Goal: Book appointment/travel/reservation

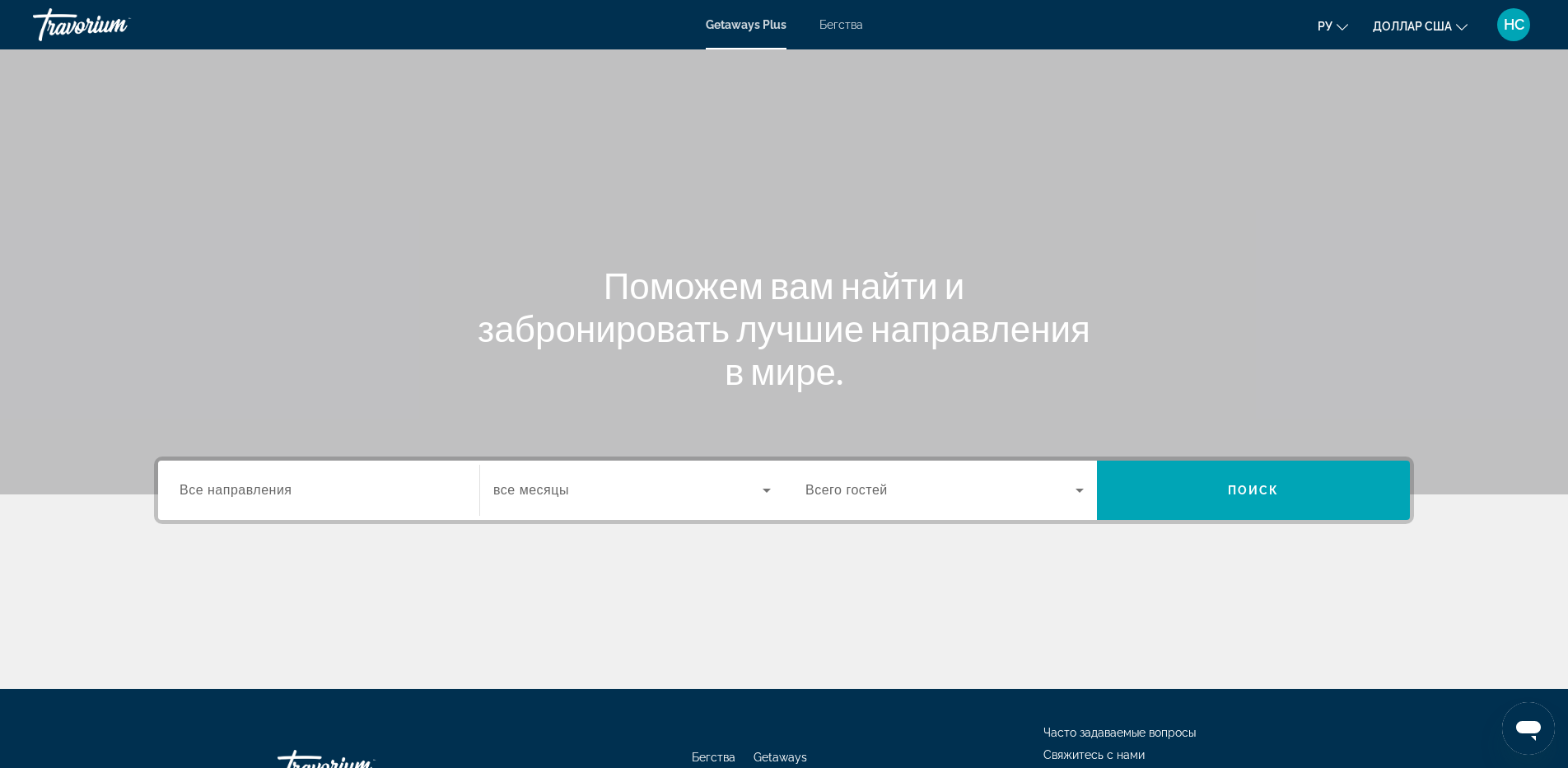
click at [314, 497] on input "Destination Все направления" at bounding box center [318, 491] width 278 height 20
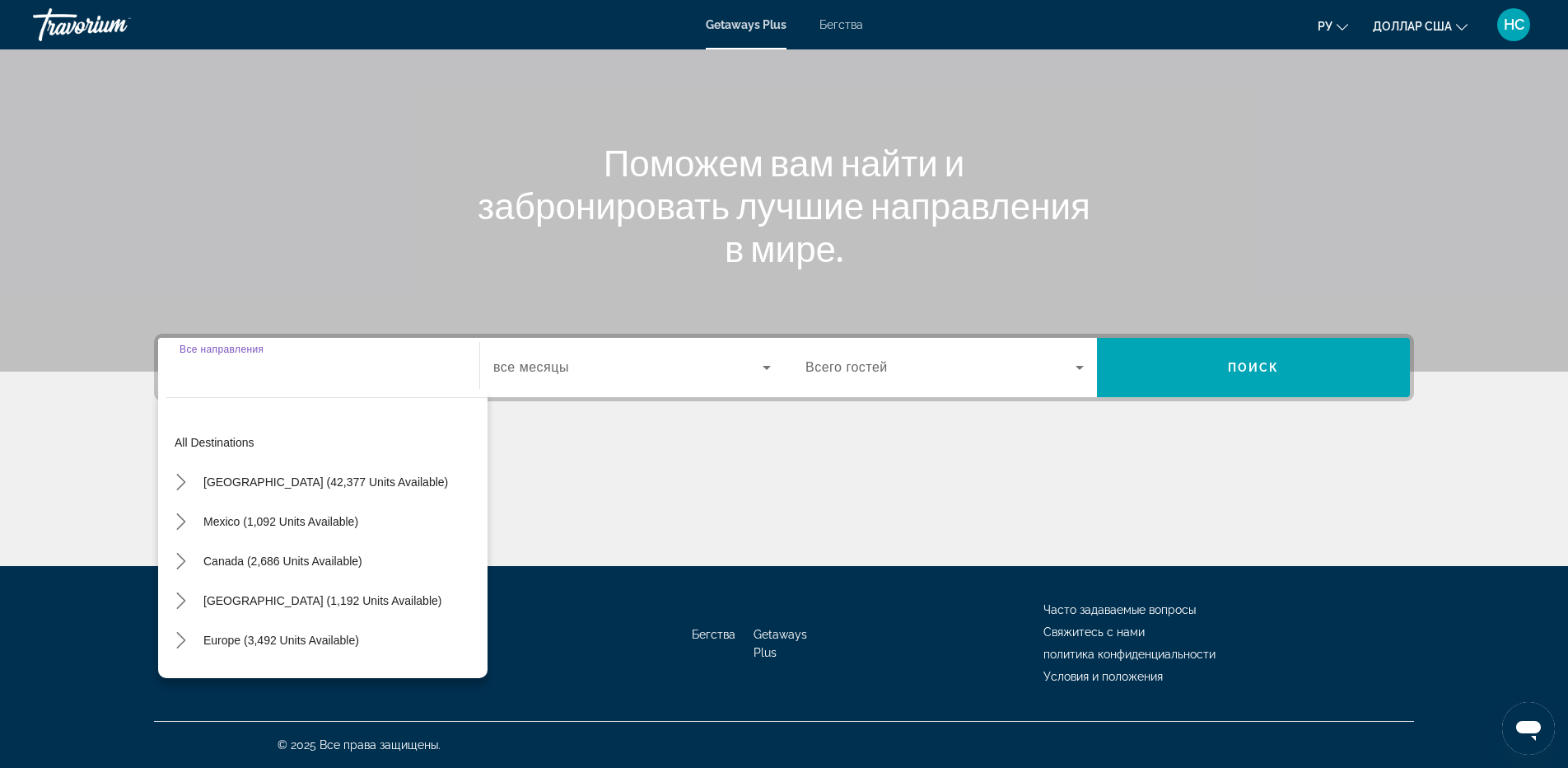
scroll to position [267, 0]
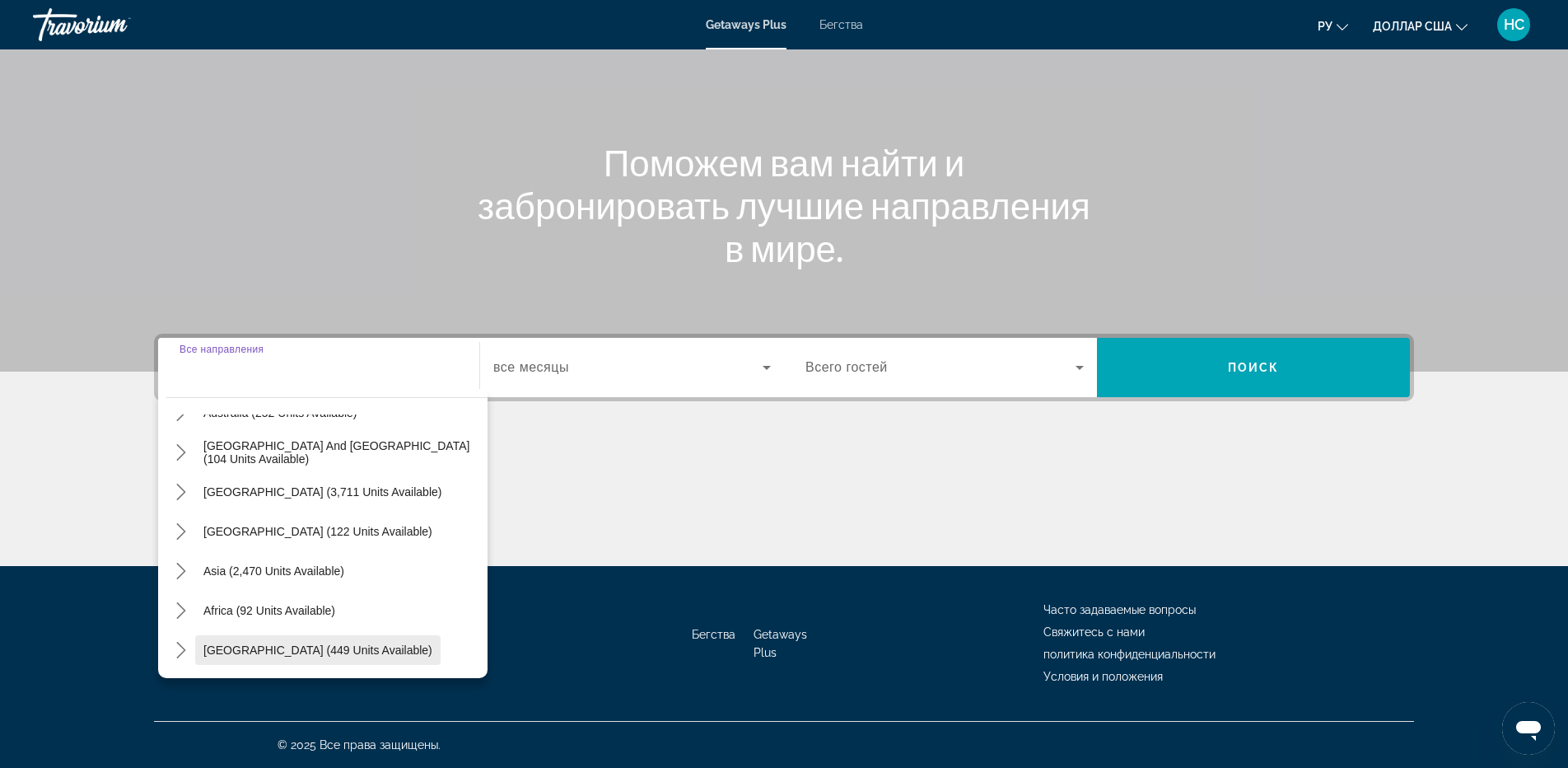
click at [259, 652] on span "[GEOGRAPHIC_DATA] (449 units available)" at bounding box center [317, 650] width 229 height 13
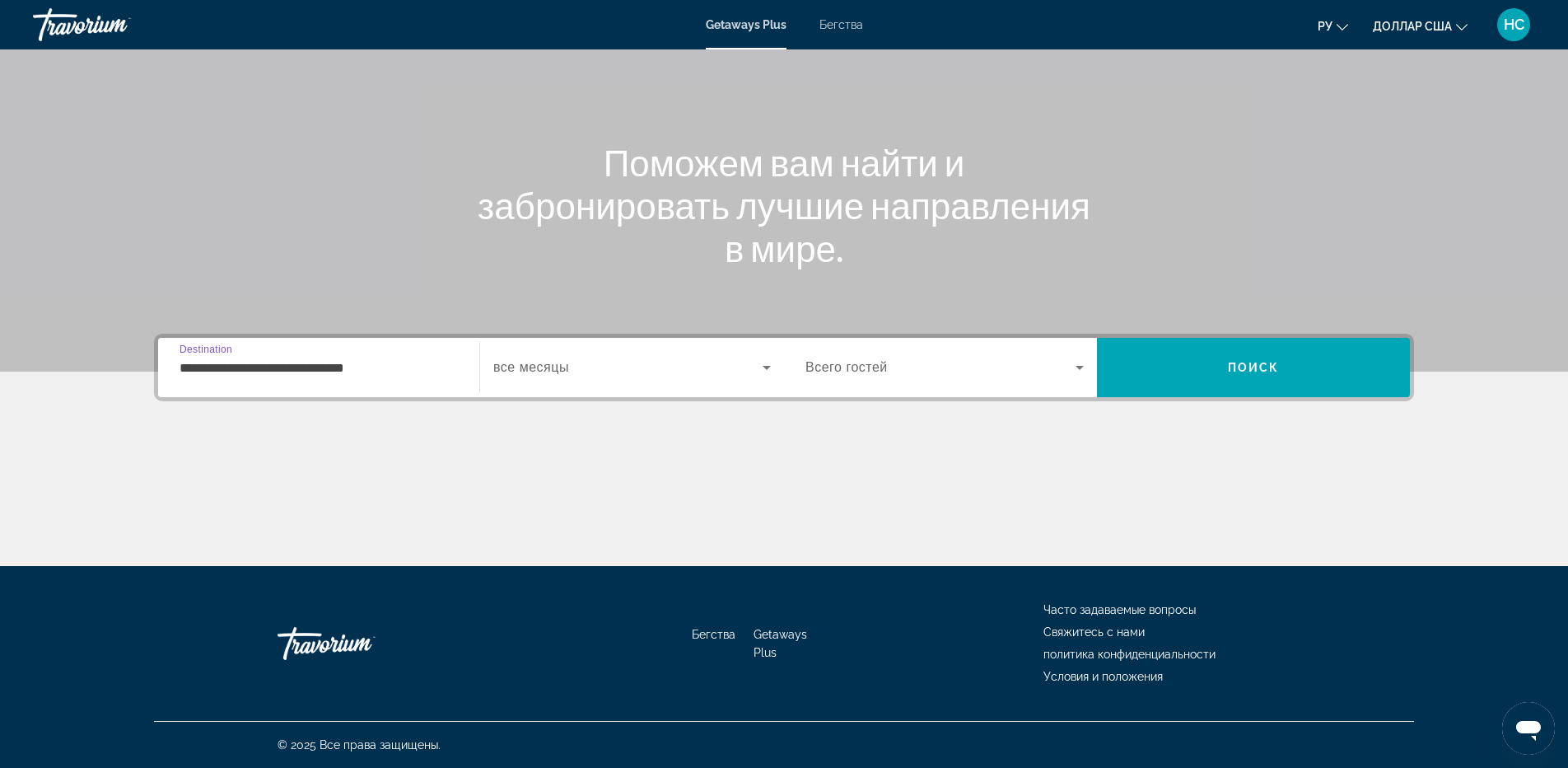
click at [374, 372] on input "**********" at bounding box center [318, 369] width 278 height 20
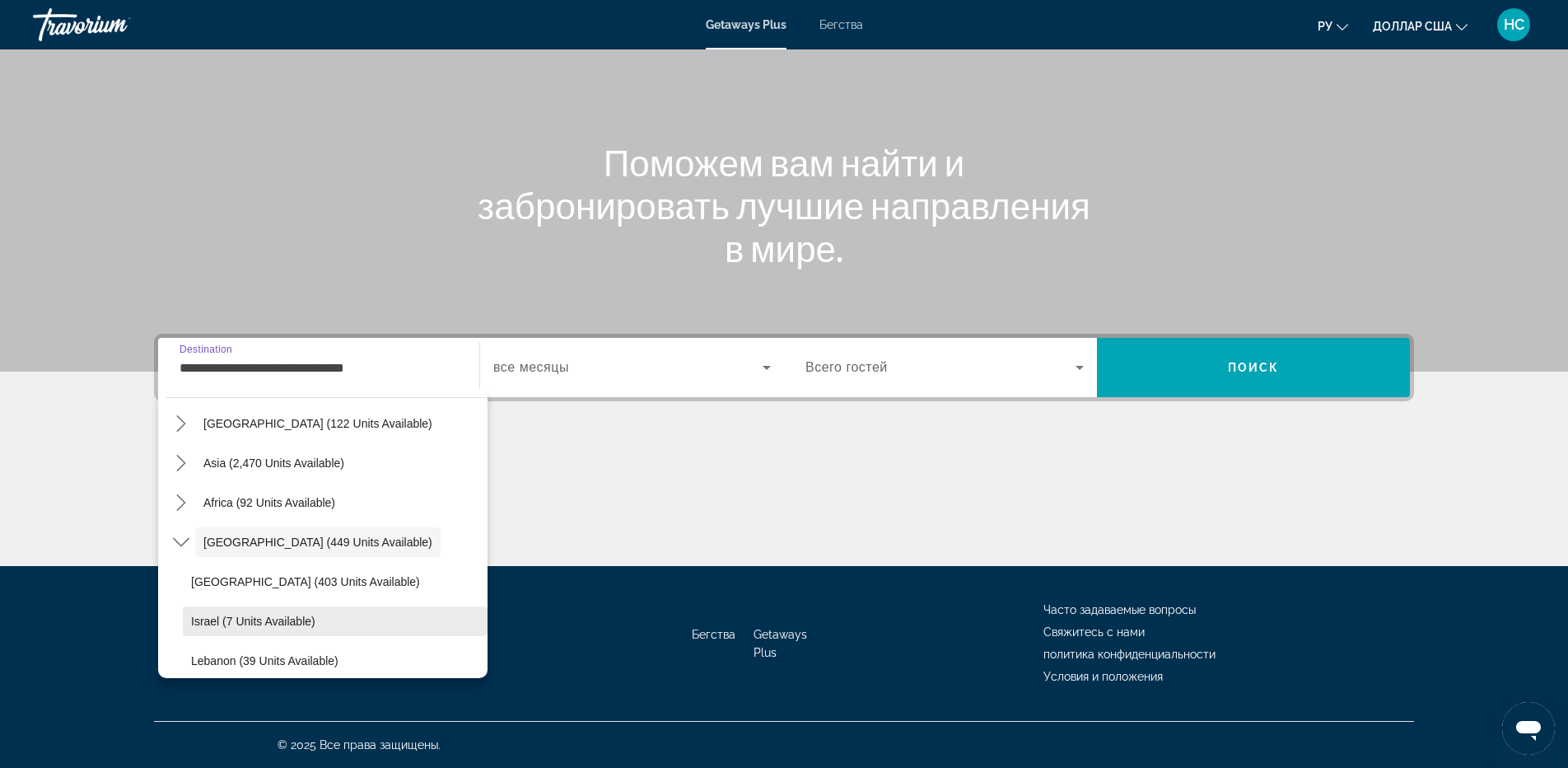
scroll to position [385, 0]
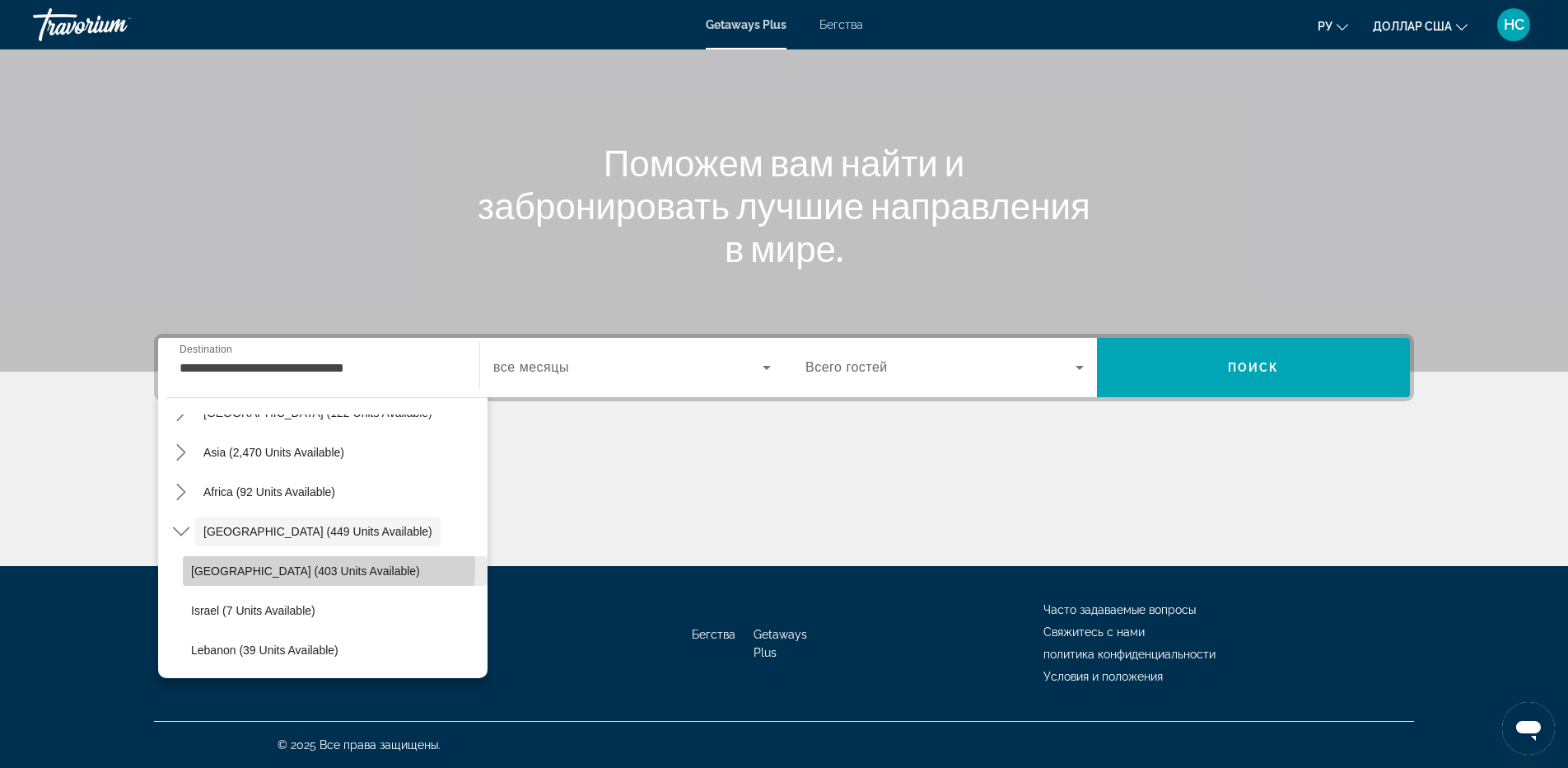
click at [293, 566] on span "[GEOGRAPHIC_DATA] (403 units available)" at bounding box center [305, 571] width 229 height 13
type input "**********"
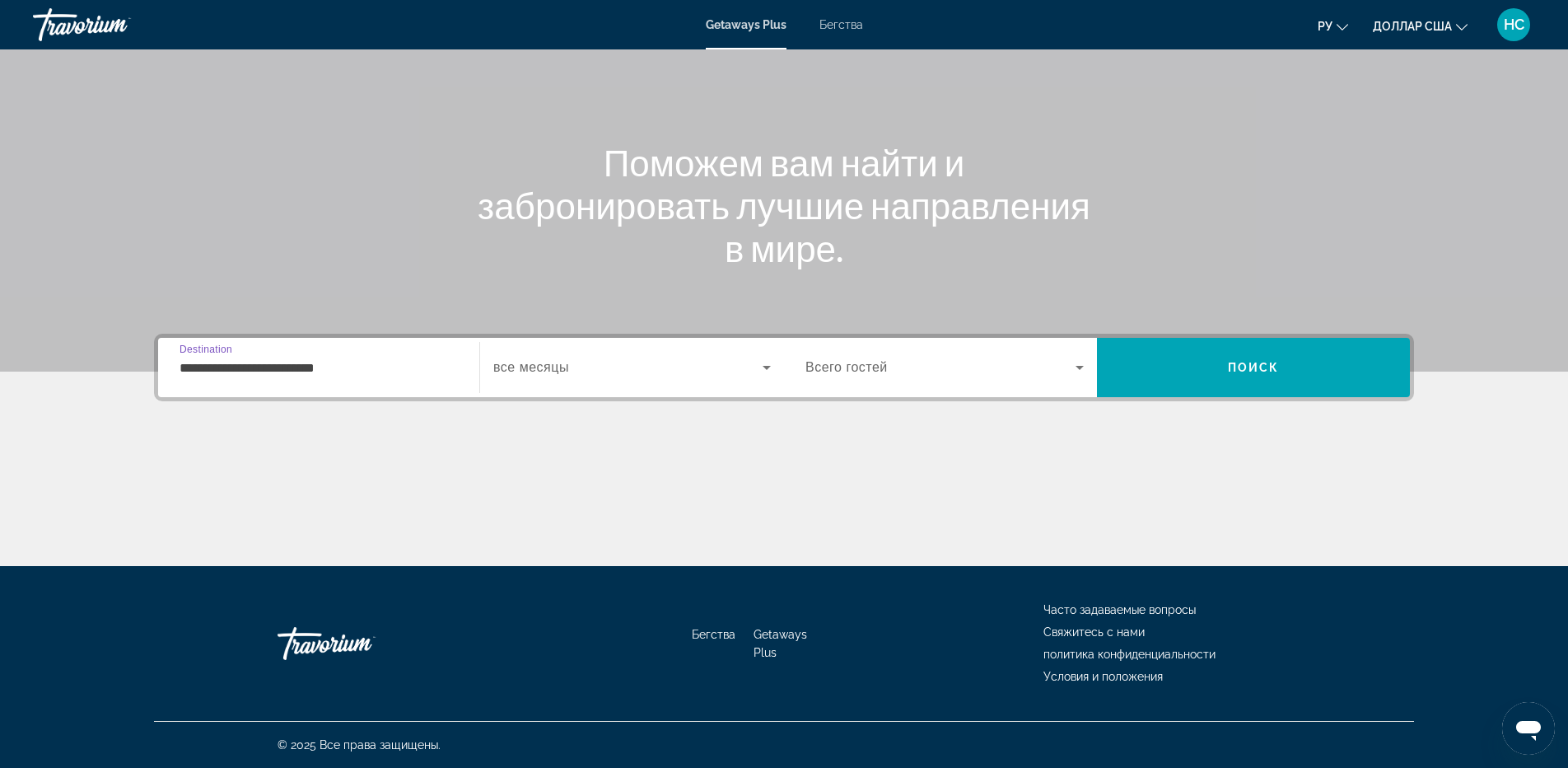
click at [617, 367] on span "Виджет поиска" at bounding box center [628, 368] width 270 height 20
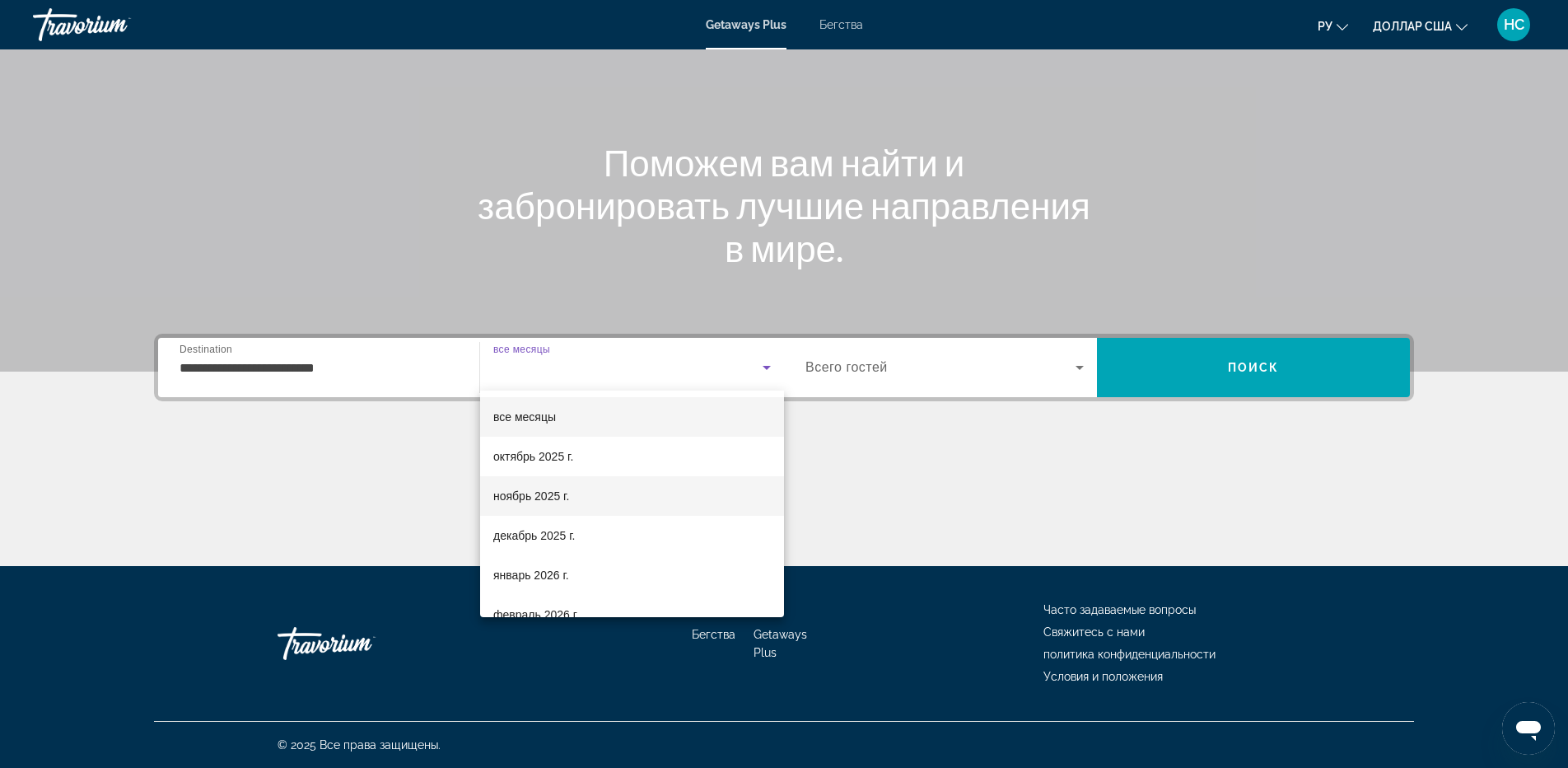
click at [572, 501] on mat-option "ноябрь 2025 г." at bounding box center [632, 495] width 304 height 39
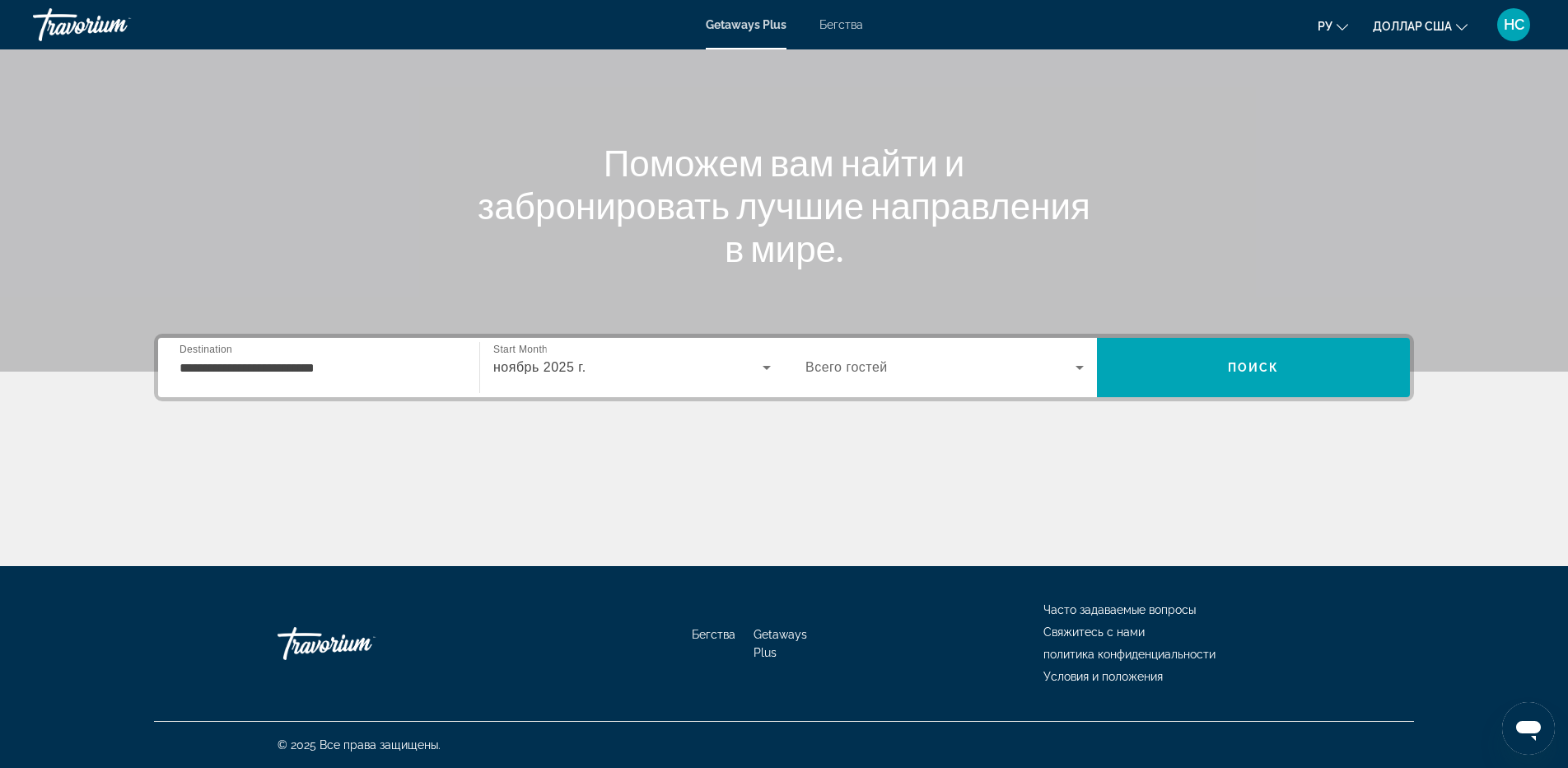
click at [1000, 379] on div "Виджет поиска" at bounding box center [945, 367] width 278 height 46
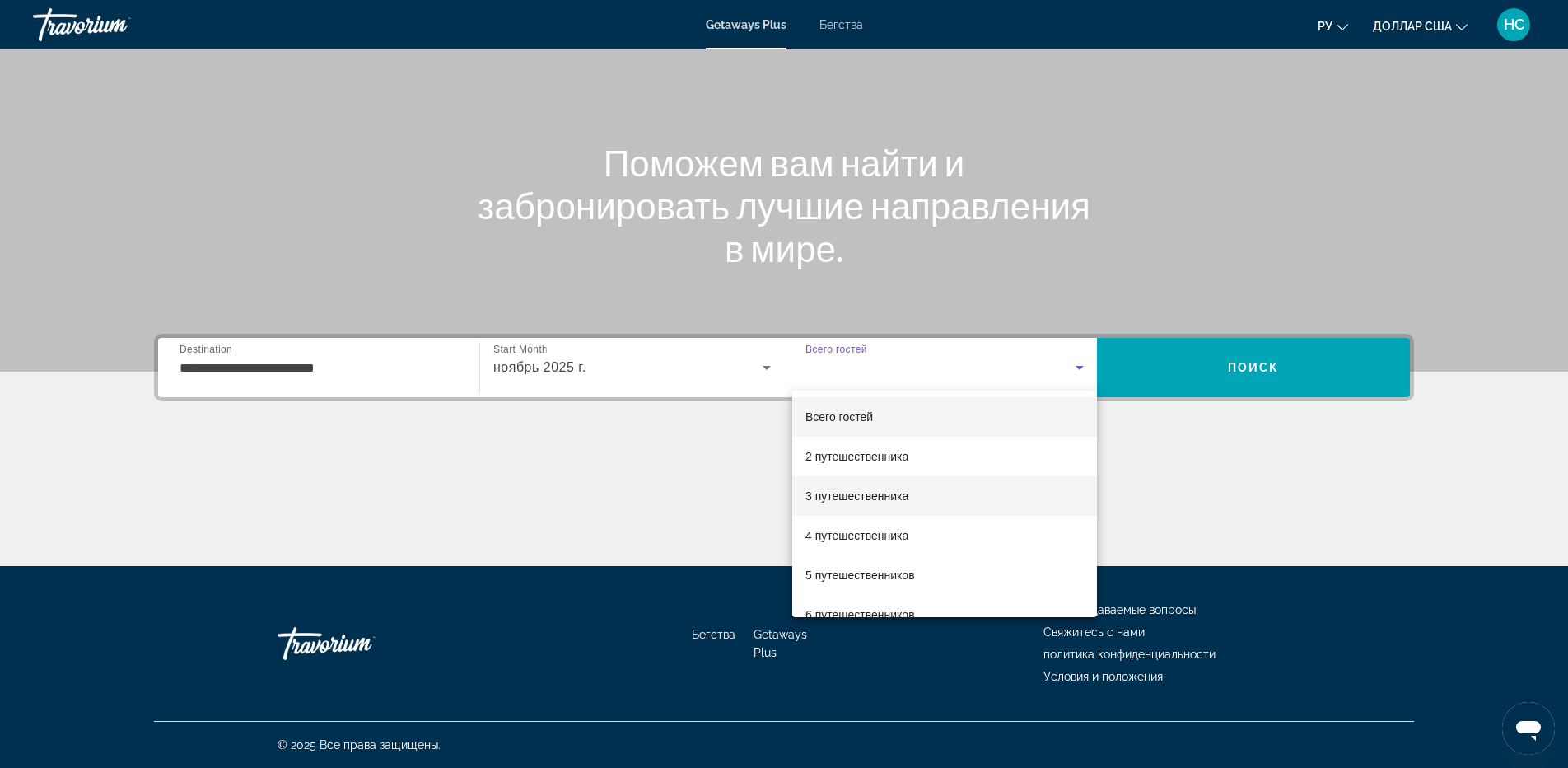
click at [919, 503] on mat-option "3 путешественника" at bounding box center [945, 495] width 305 height 39
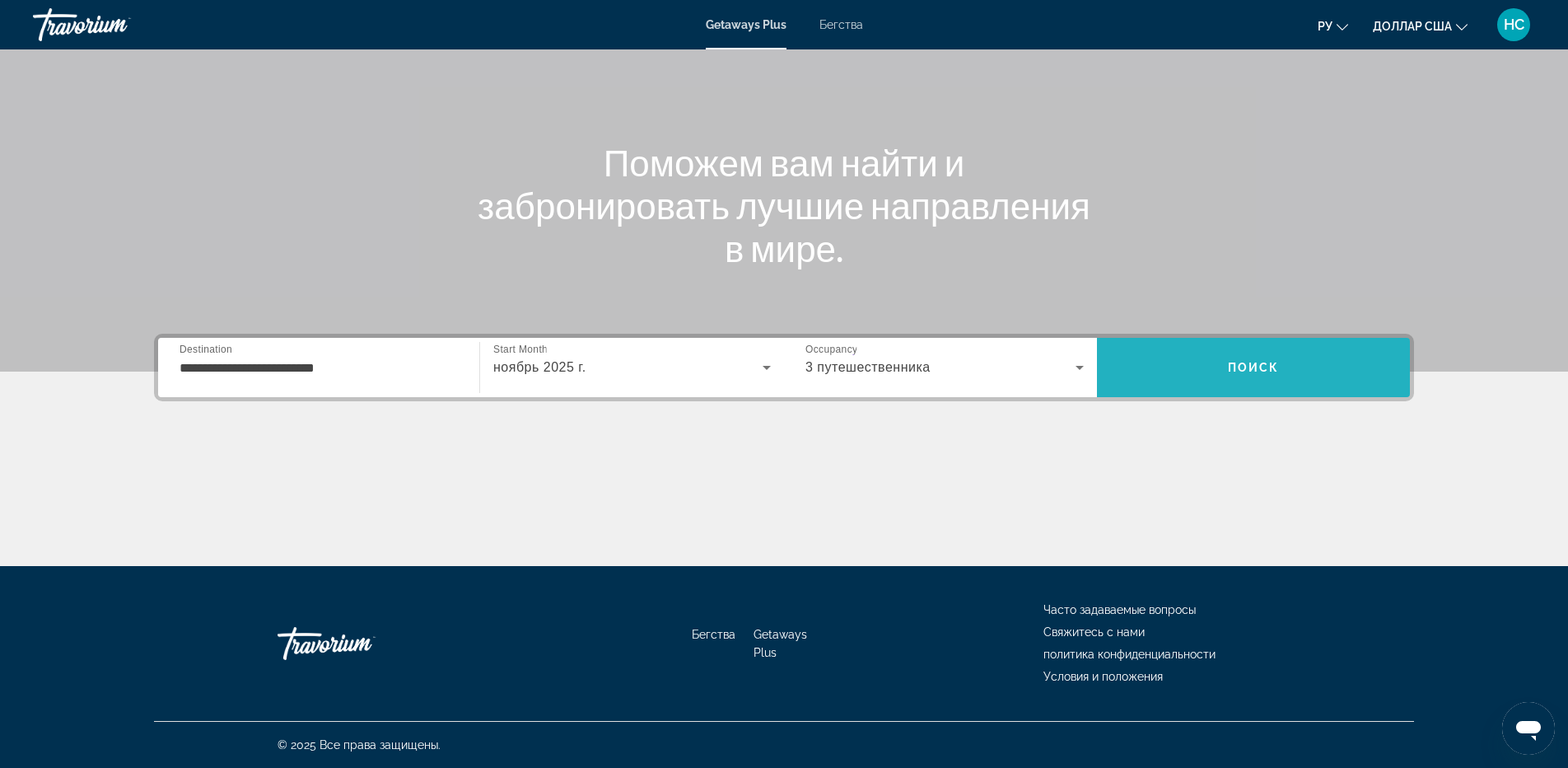
click at [1315, 379] on span "Поиск" at bounding box center [1254, 367] width 313 height 39
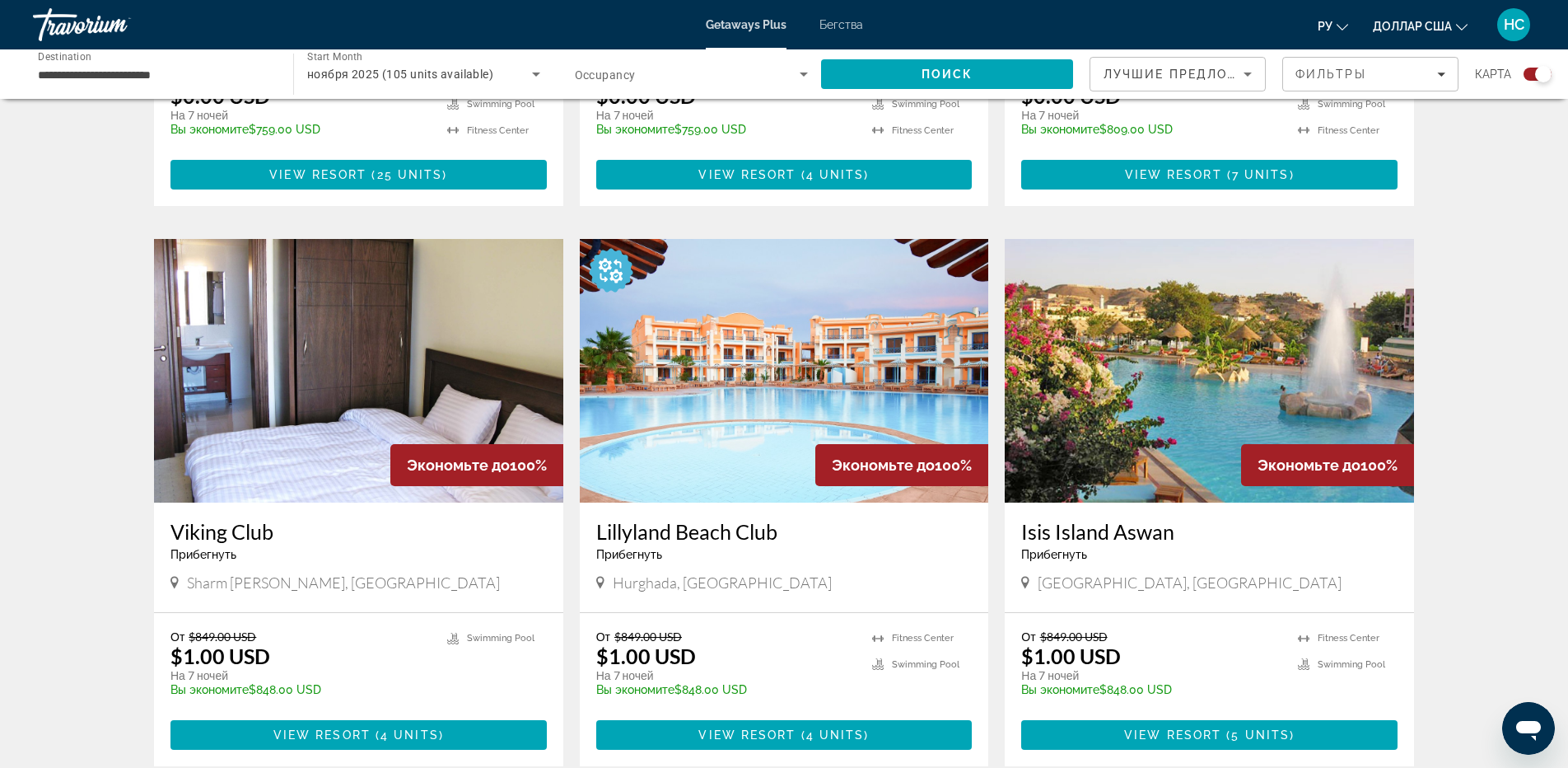
scroll to position [741, 0]
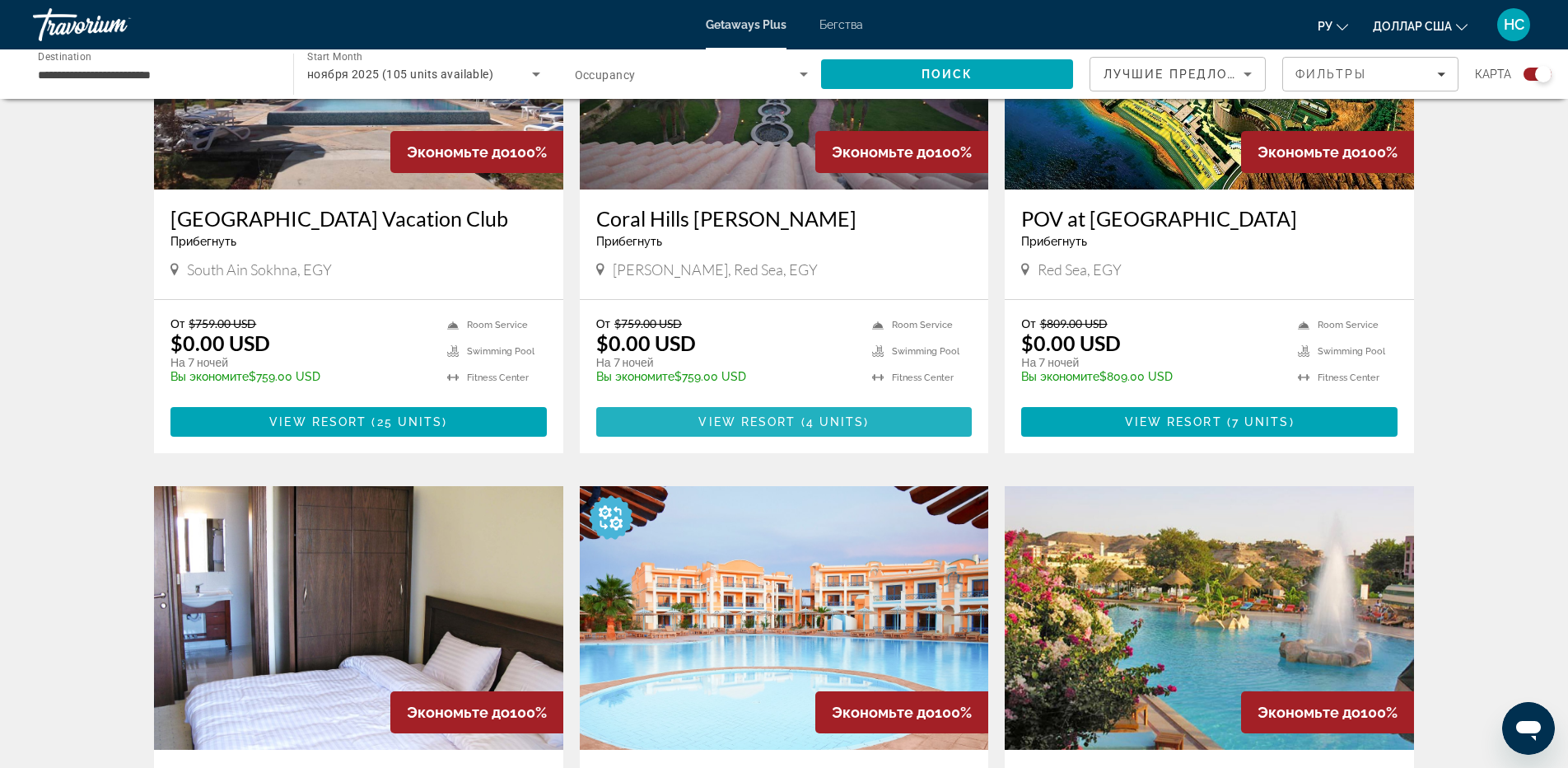
click at [788, 424] on span "View Resort" at bounding box center [747, 422] width 97 height 13
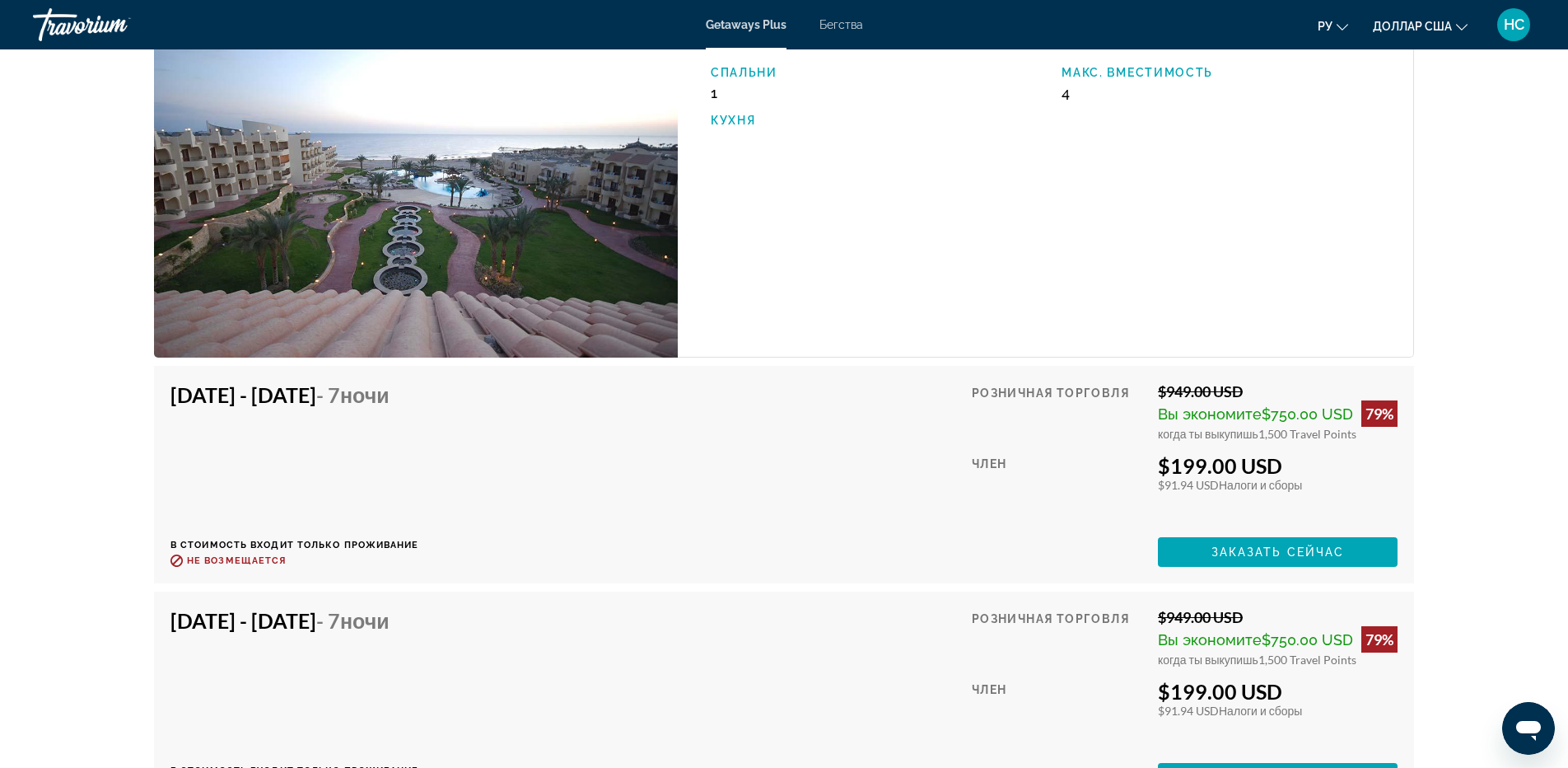
scroll to position [2471, 0]
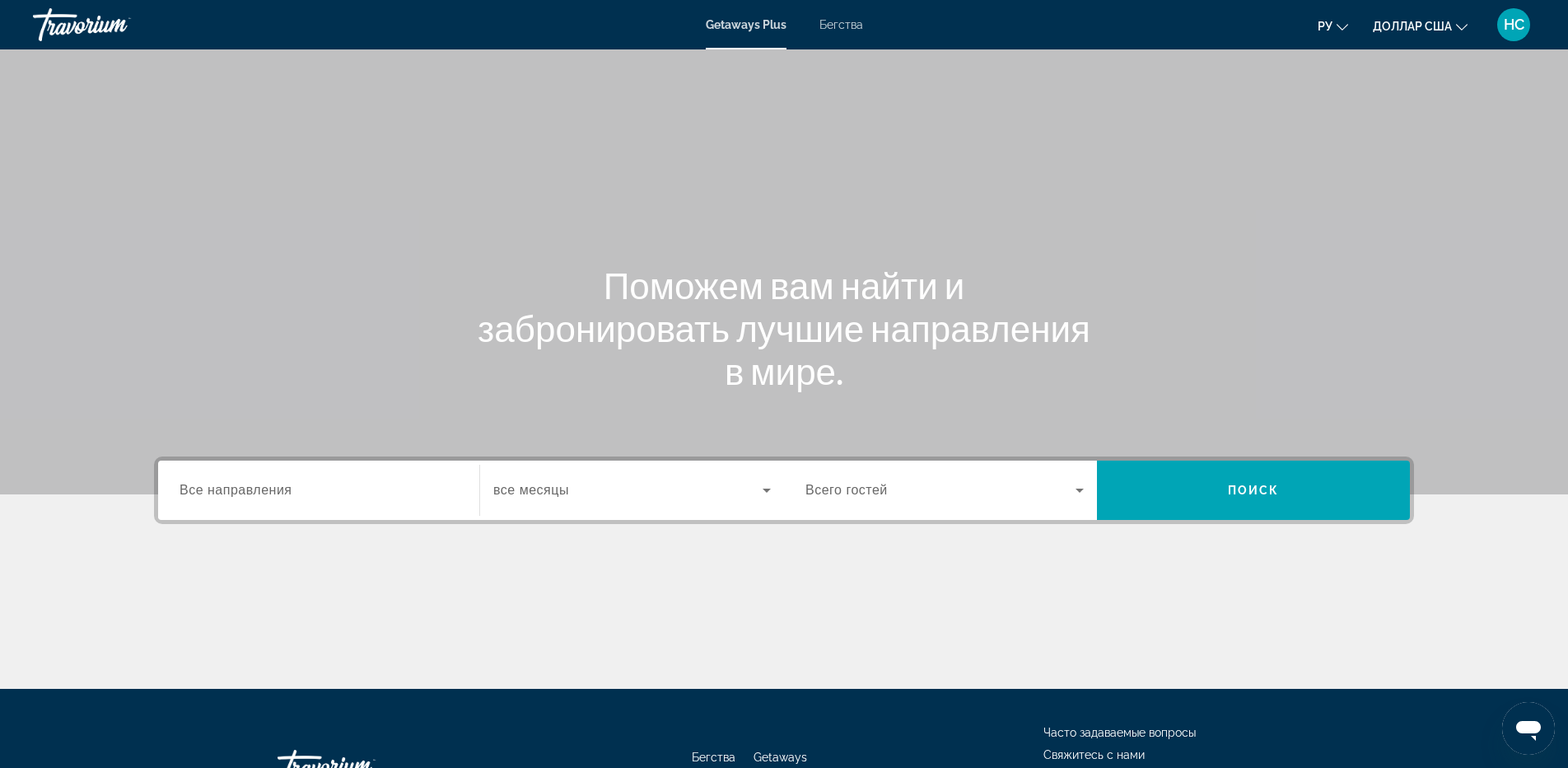
click at [435, 495] on input "Destination Все направления" at bounding box center [318, 491] width 278 height 20
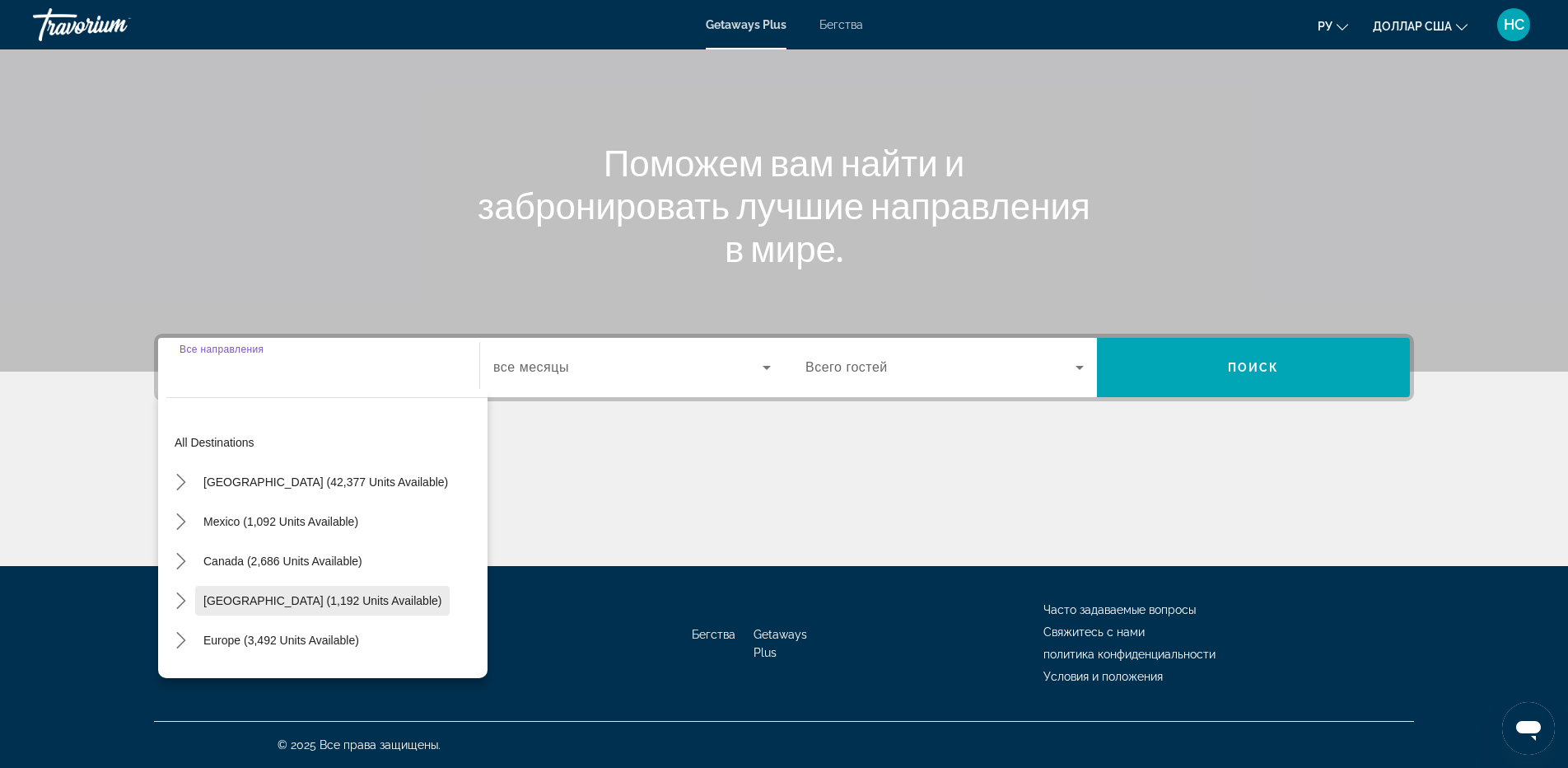
scroll to position [267, 0]
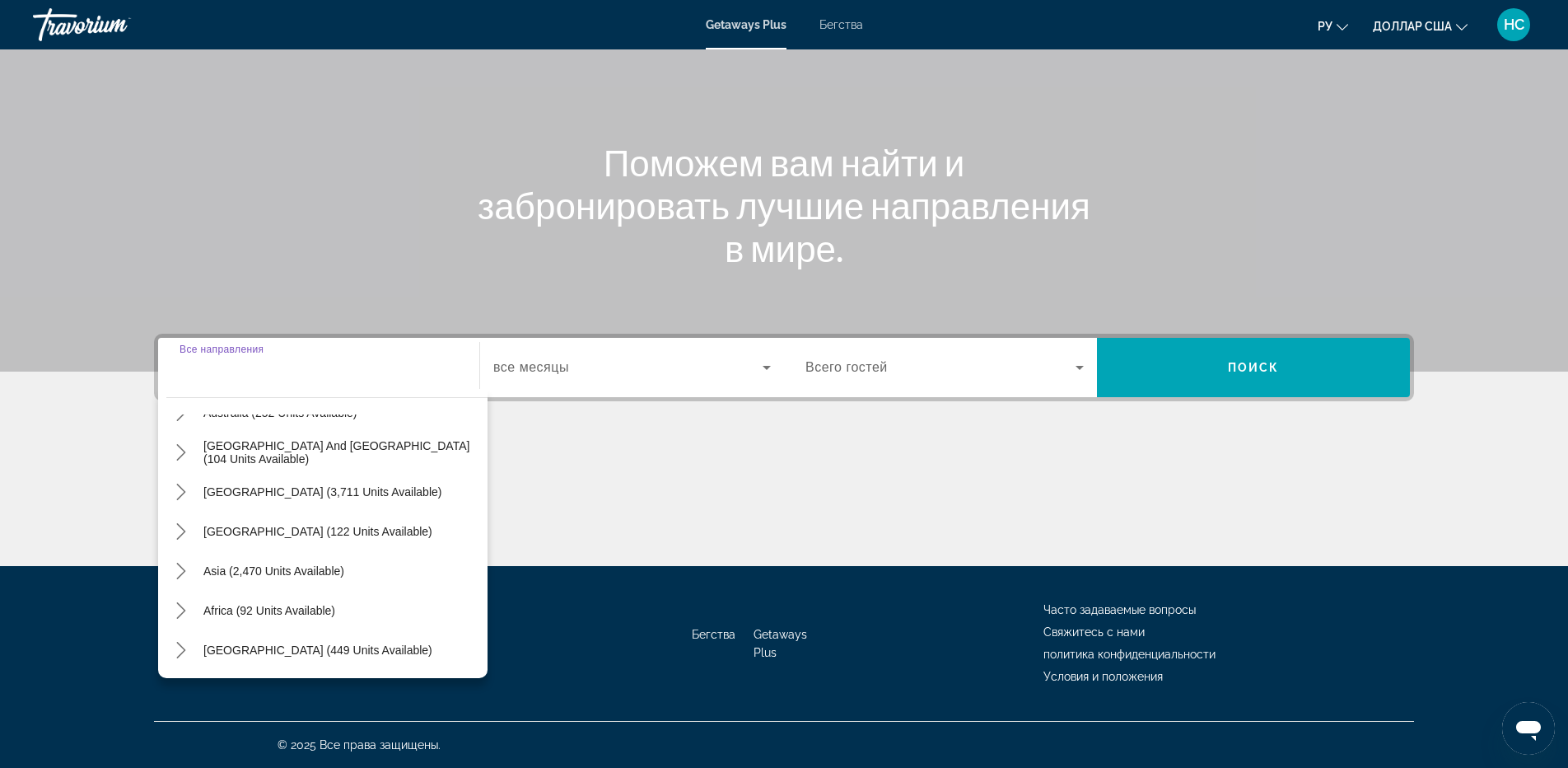
click at [839, 28] on font "Бегства" at bounding box center [842, 25] width 44 height 13
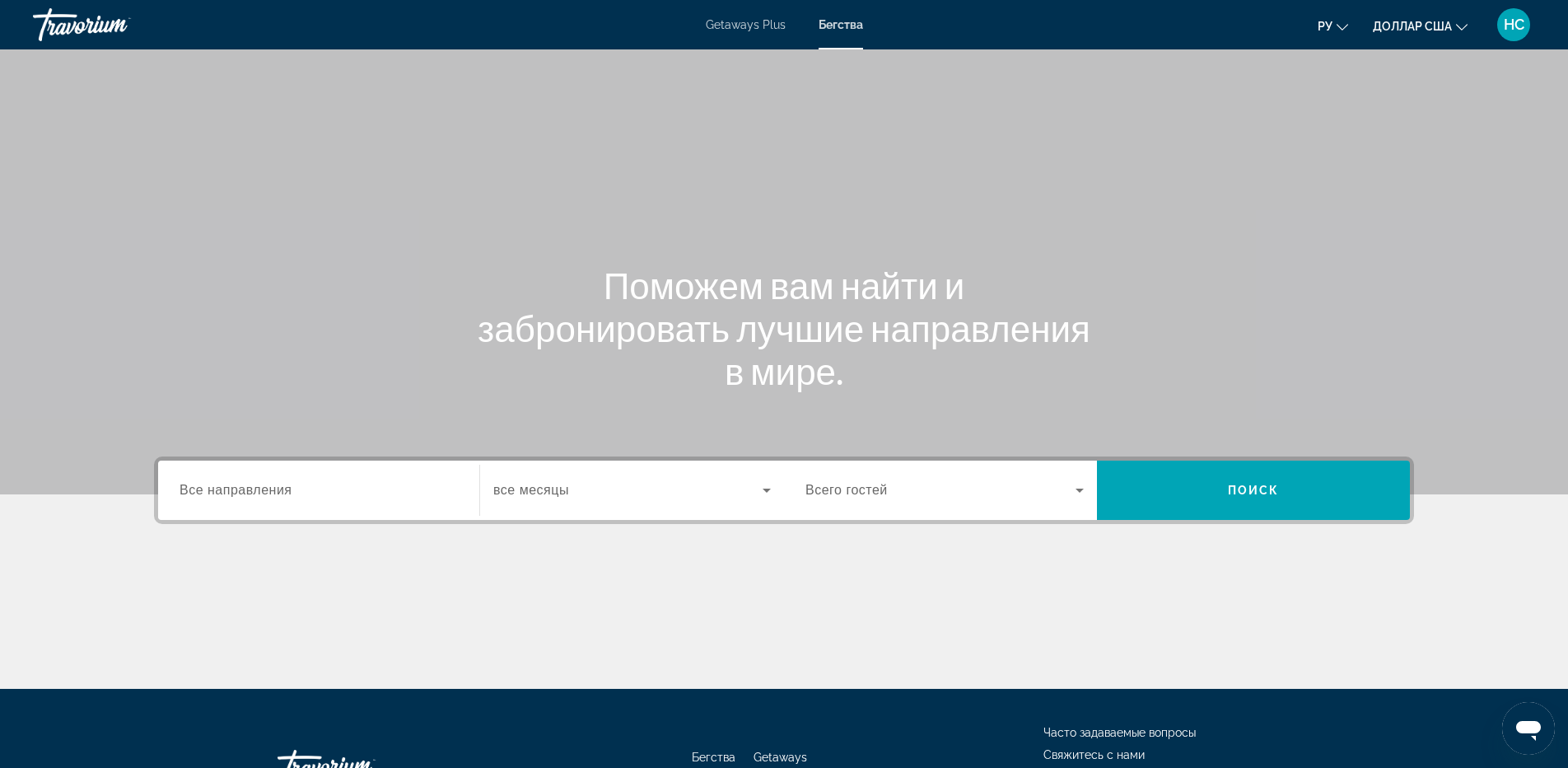
click at [763, 21] on font "Getaways Plus" at bounding box center [745, 25] width 80 height 13
click at [287, 486] on span "Все направления" at bounding box center [235, 489] width 113 height 14
click at [287, 486] on input "Destination Все направления" at bounding box center [318, 491] width 278 height 20
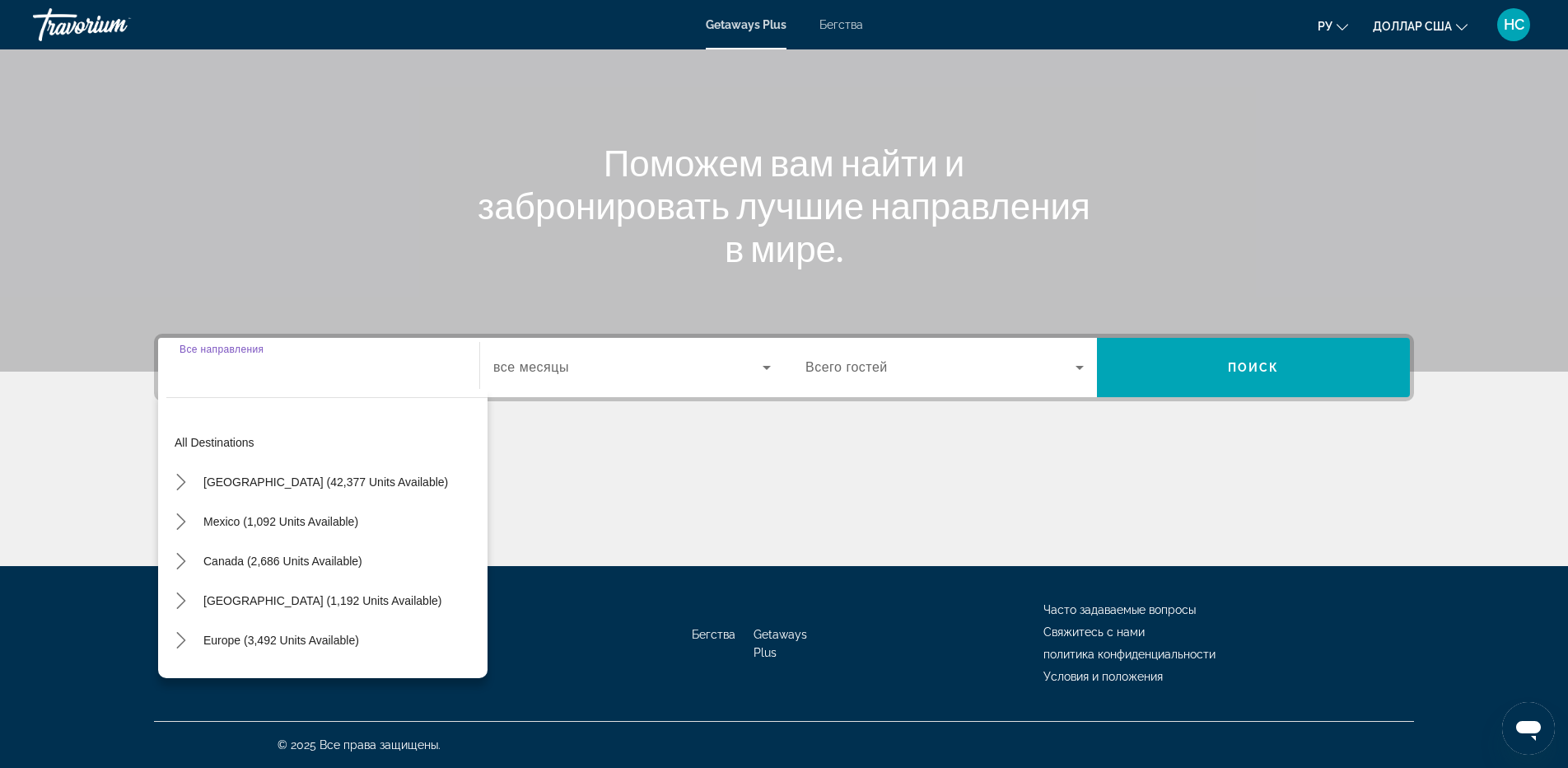
scroll to position [267, 0]
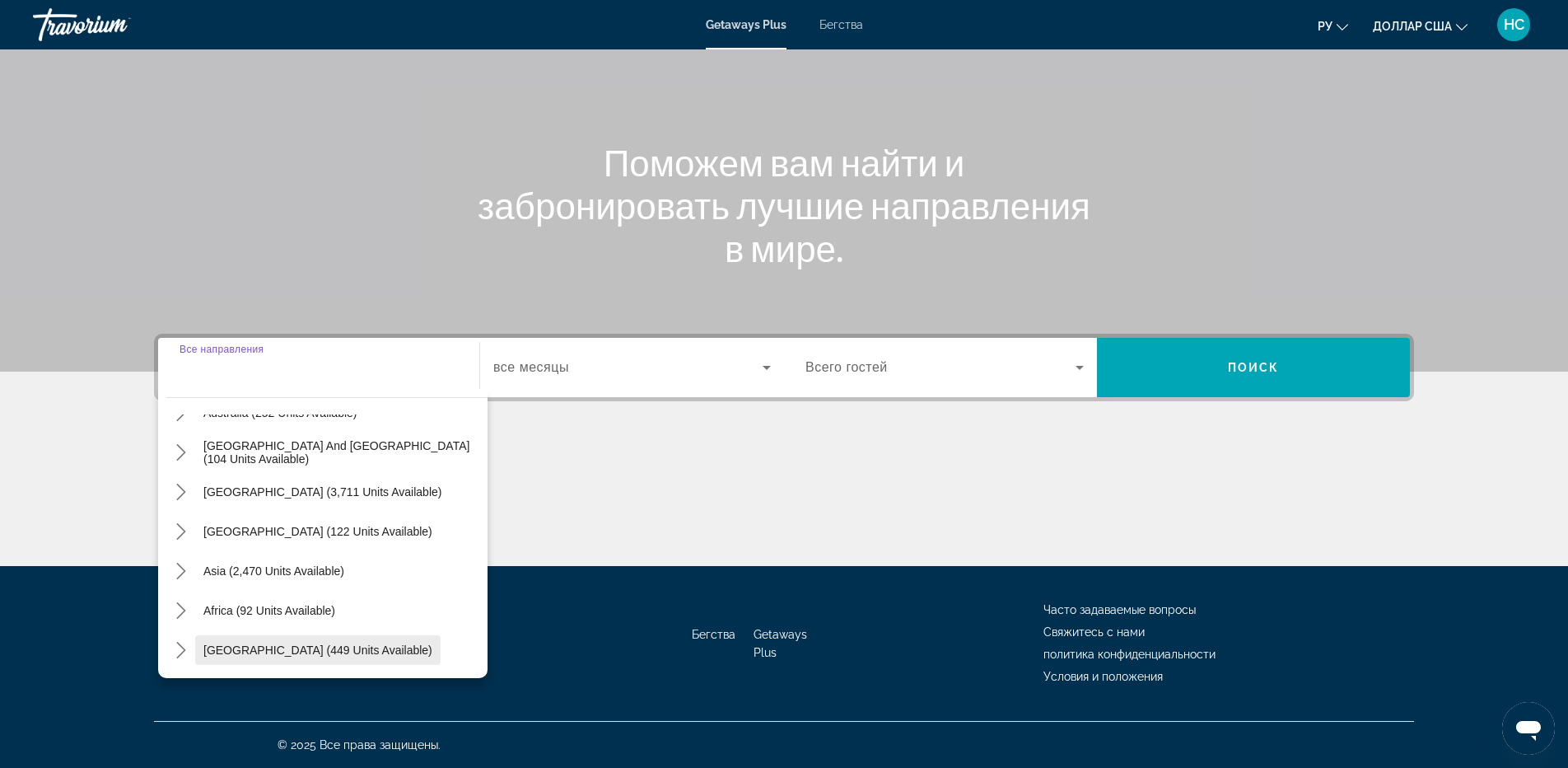
click at [287, 643] on span "[GEOGRAPHIC_DATA] (449 units available)" at bounding box center [317, 650] width 229 height 13
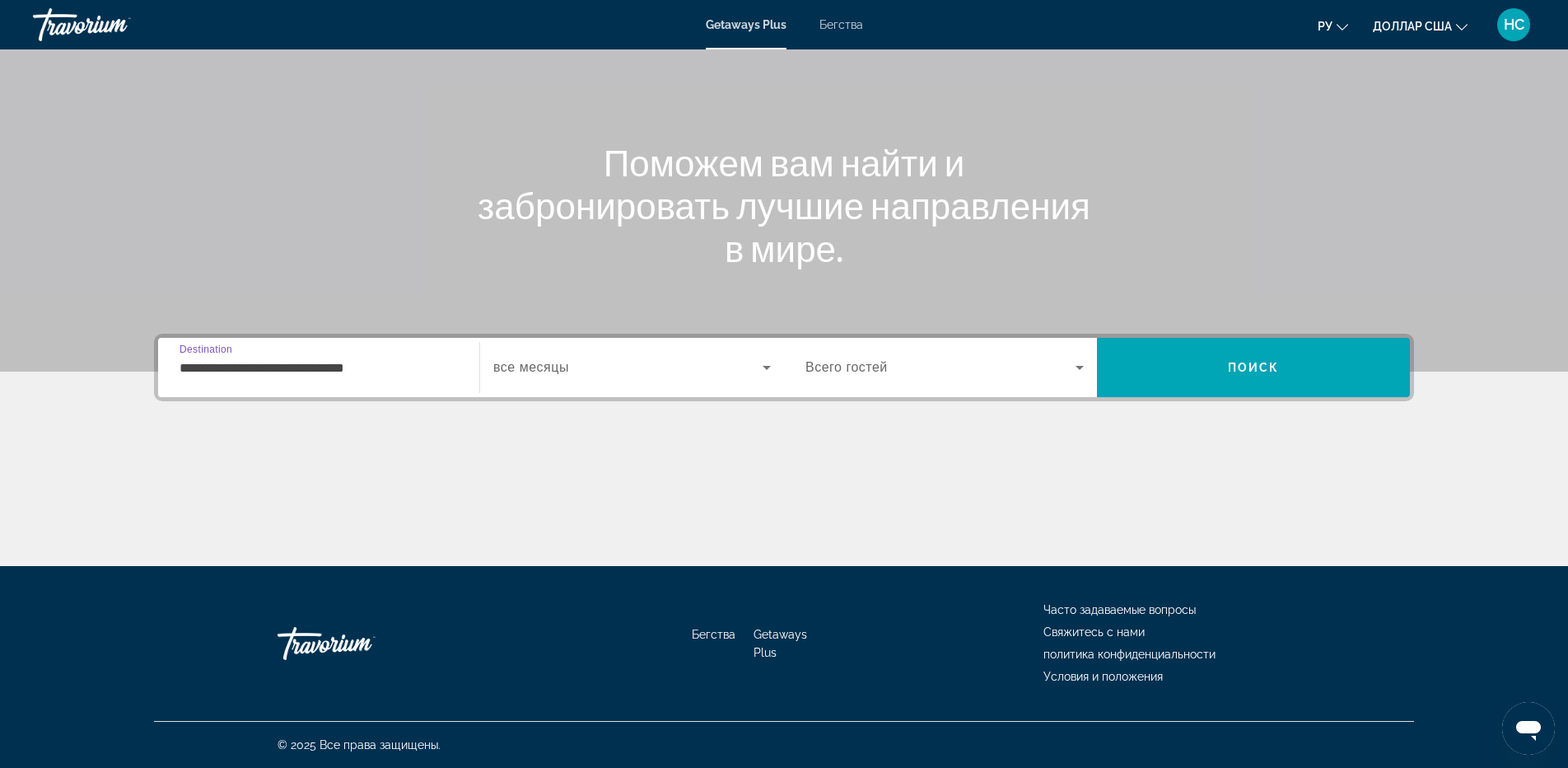
click at [336, 374] on input "**********" at bounding box center [318, 369] width 278 height 20
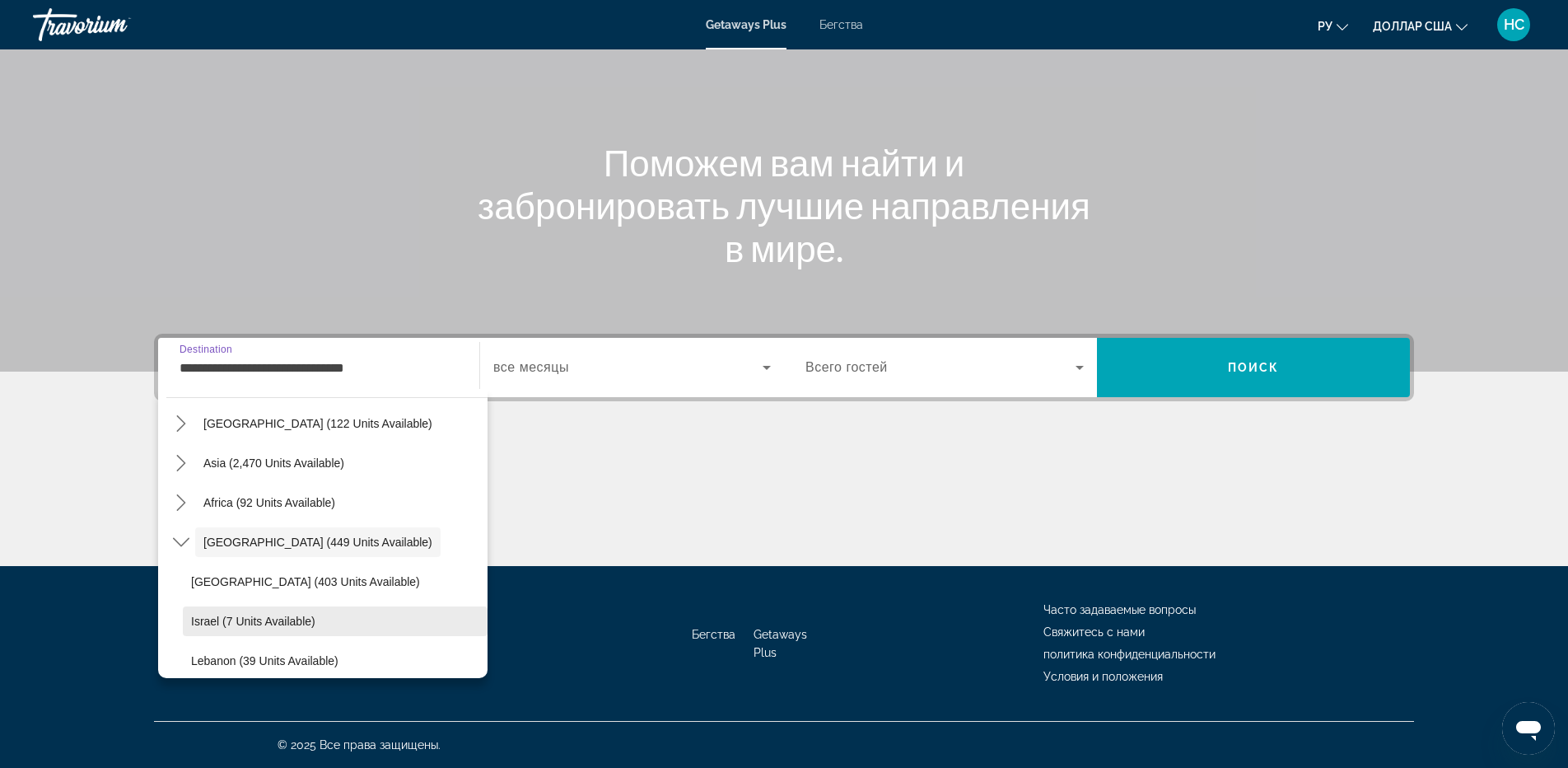
scroll to position [385, 0]
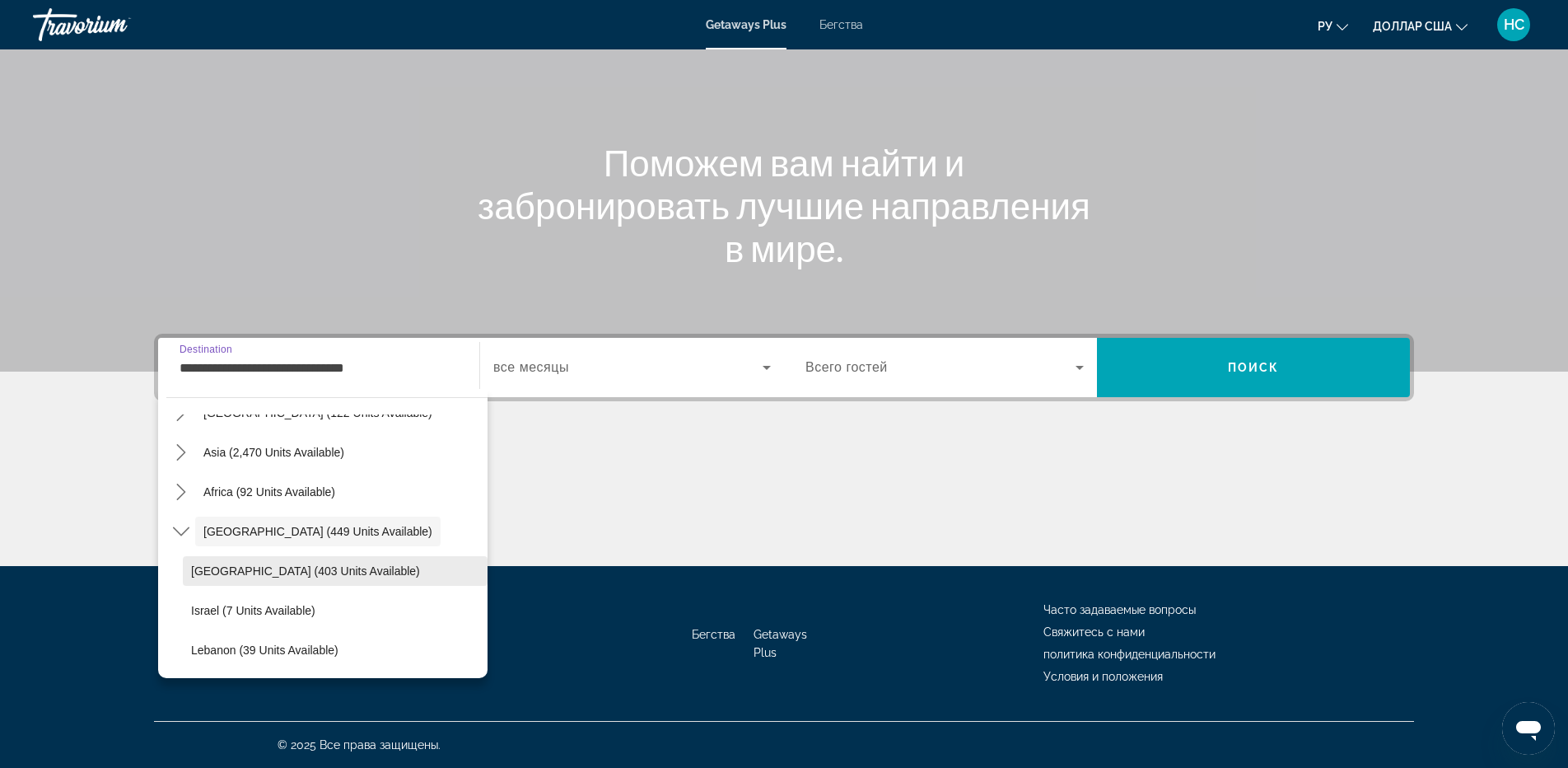
click at [271, 572] on span "[GEOGRAPHIC_DATA] (403 units available)" at bounding box center [305, 571] width 229 height 13
type input "**********"
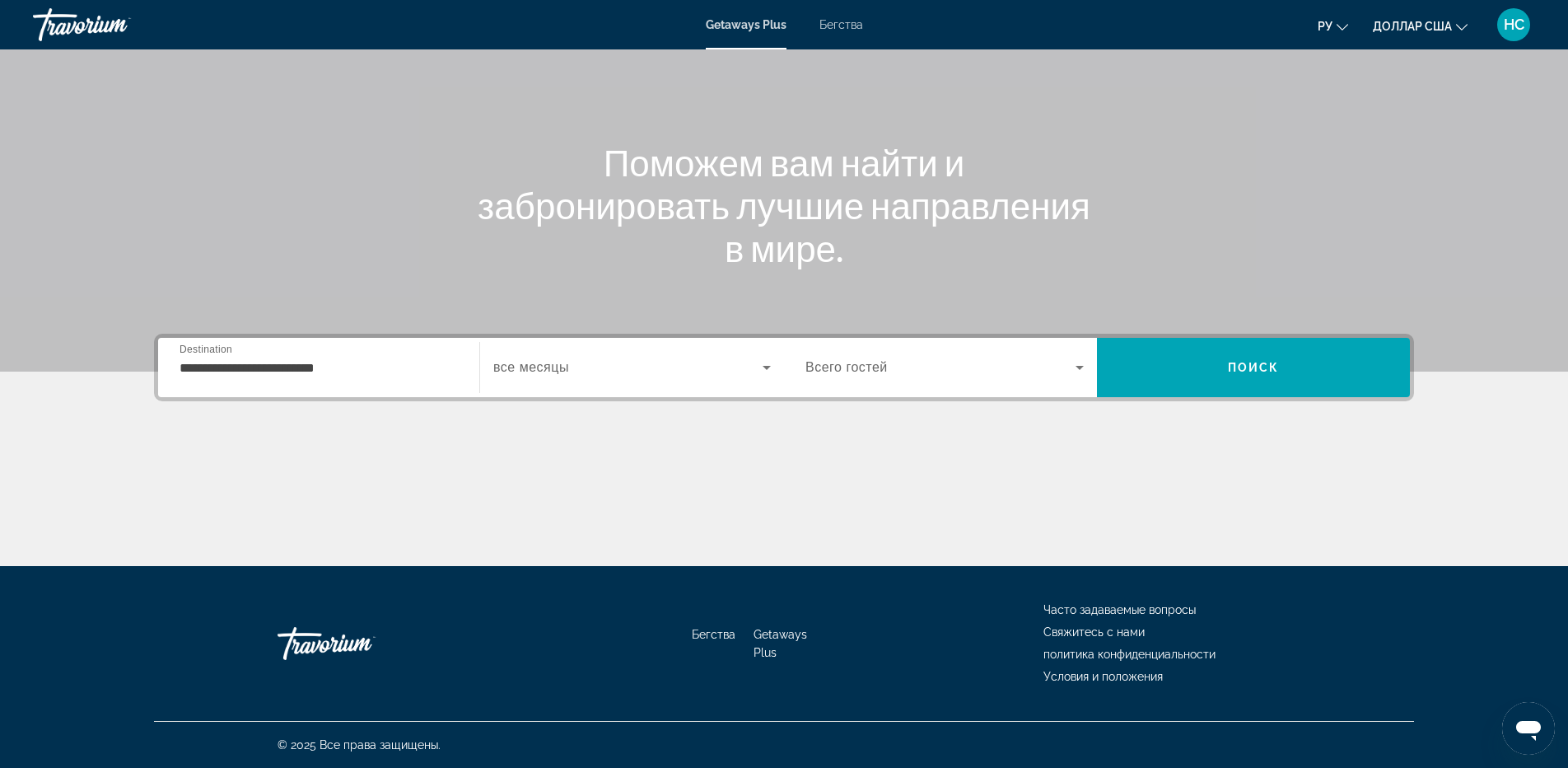
click at [544, 377] on div "Search widget" at bounding box center [632, 367] width 277 height 46
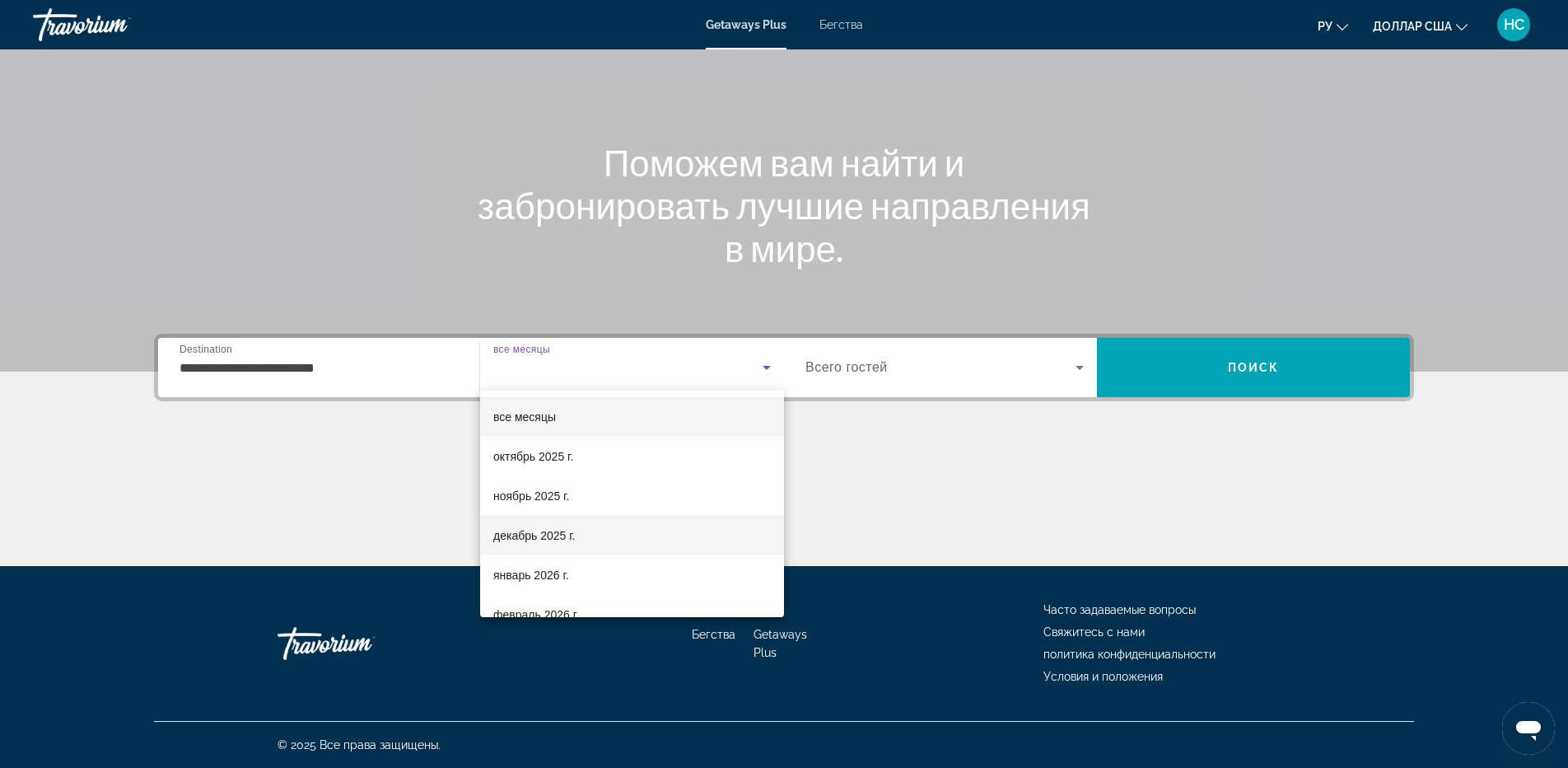
click at [551, 532] on font "декабрь 2025 г." at bounding box center [534, 535] width 81 height 13
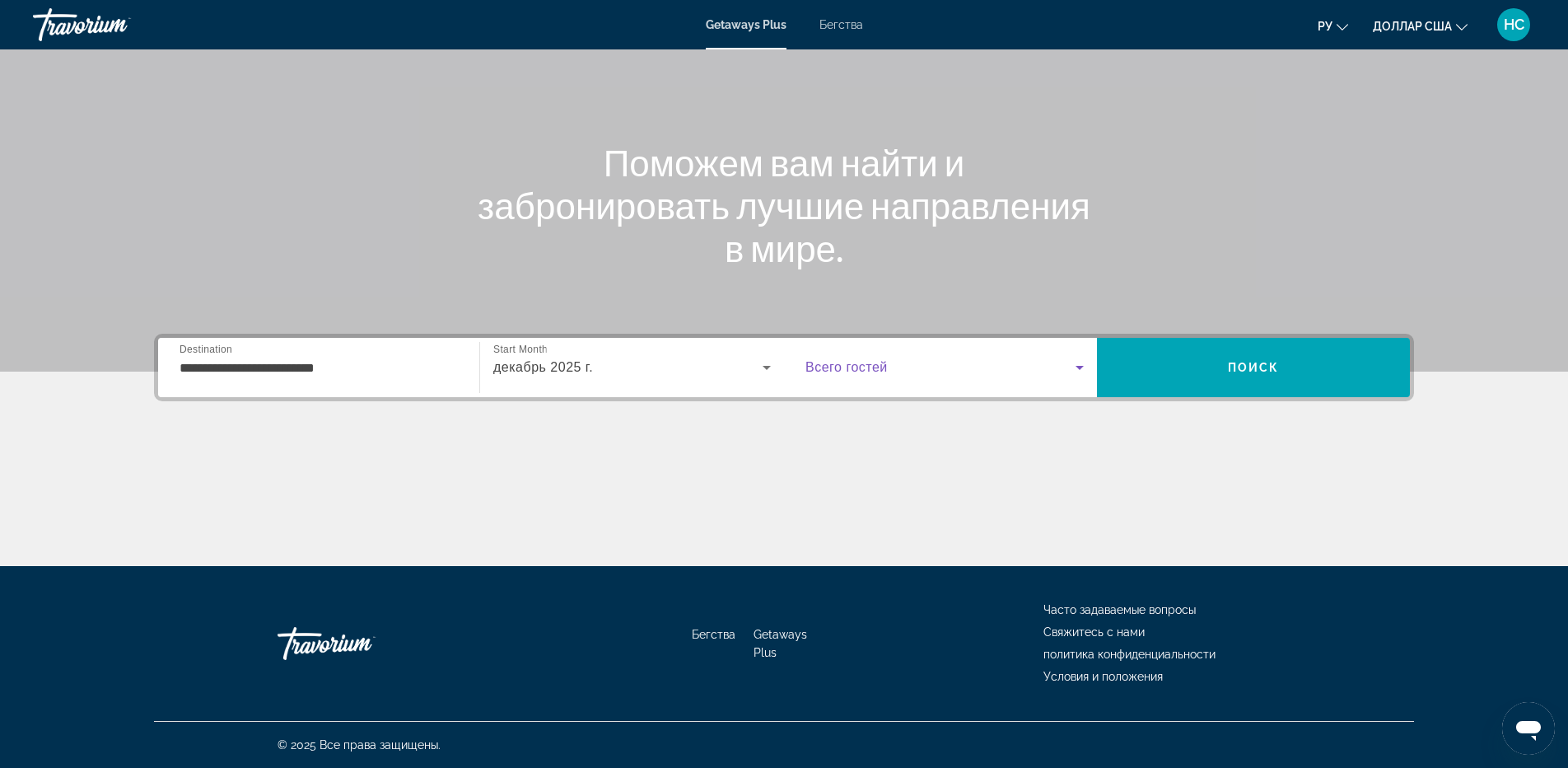
click at [962, 365] on span "Search widget" at bounding box center [941, 368] width 271 height 20
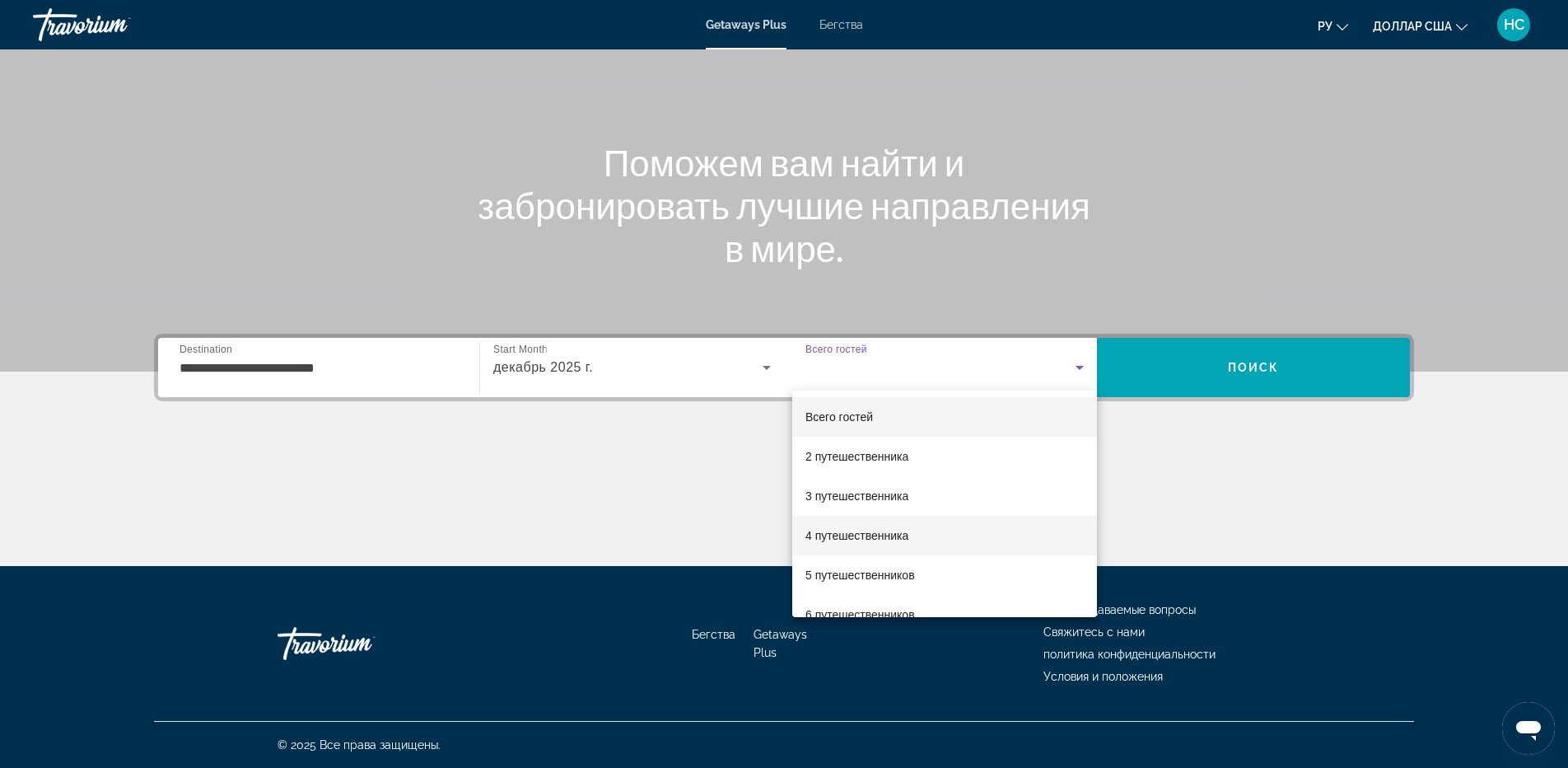
scroll to position [82, 0]
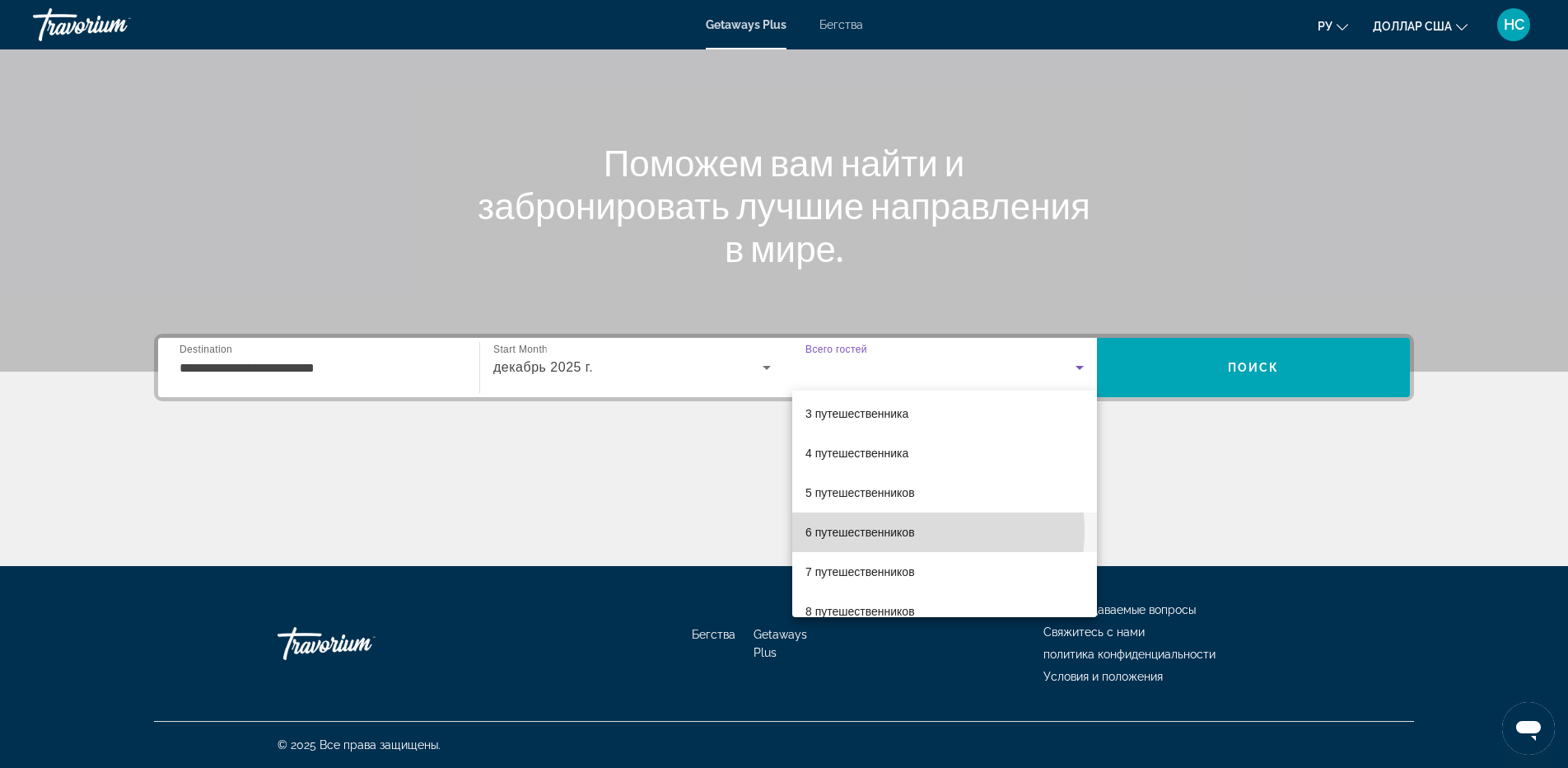
click at [911, 531] on font "6 путешественников" at bounding box center [860, 532] width 110 height 13
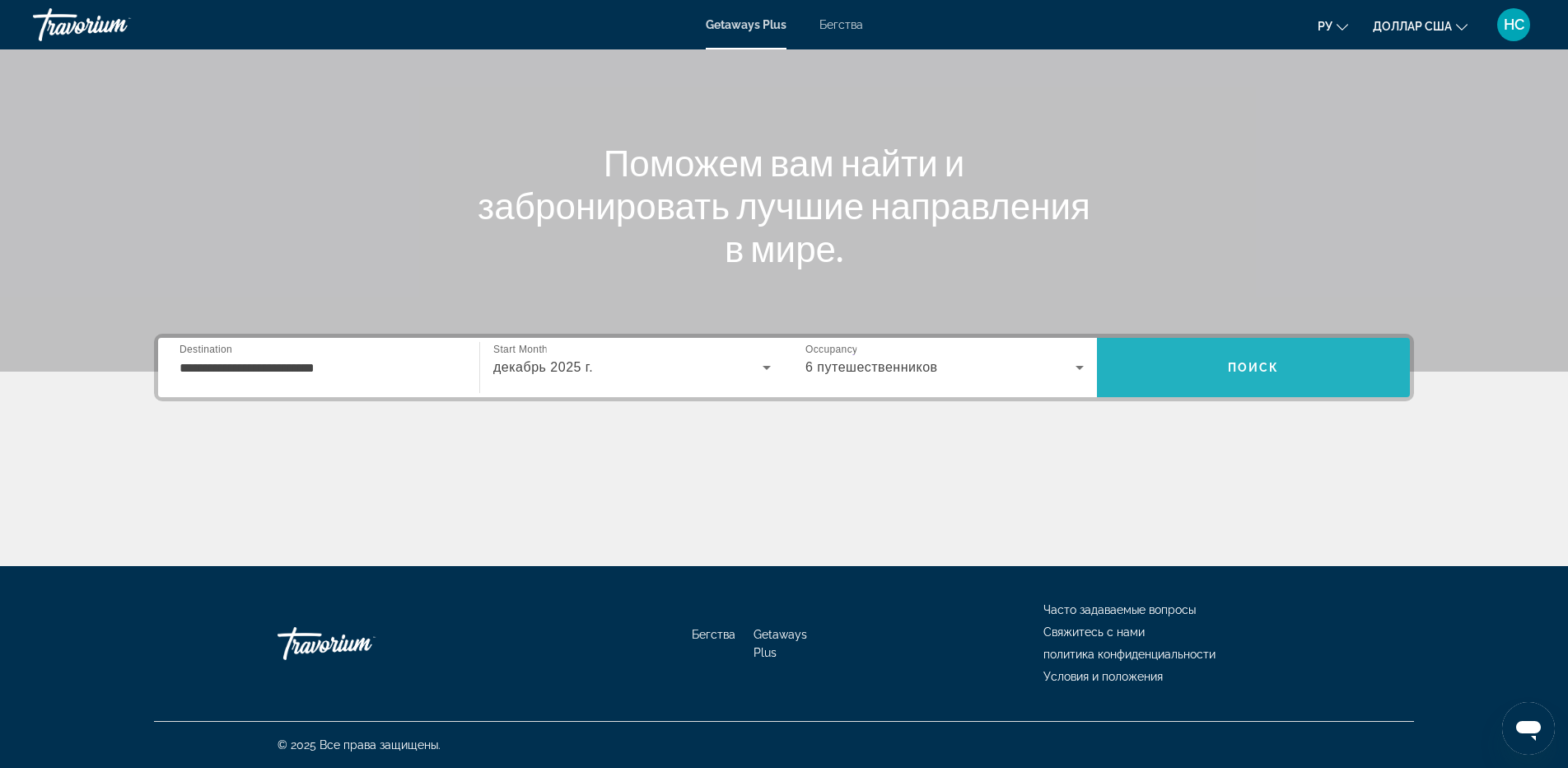
click at [1240, 363] on span "Поиск" at bounding box center [1254, 368] width 52 height 13
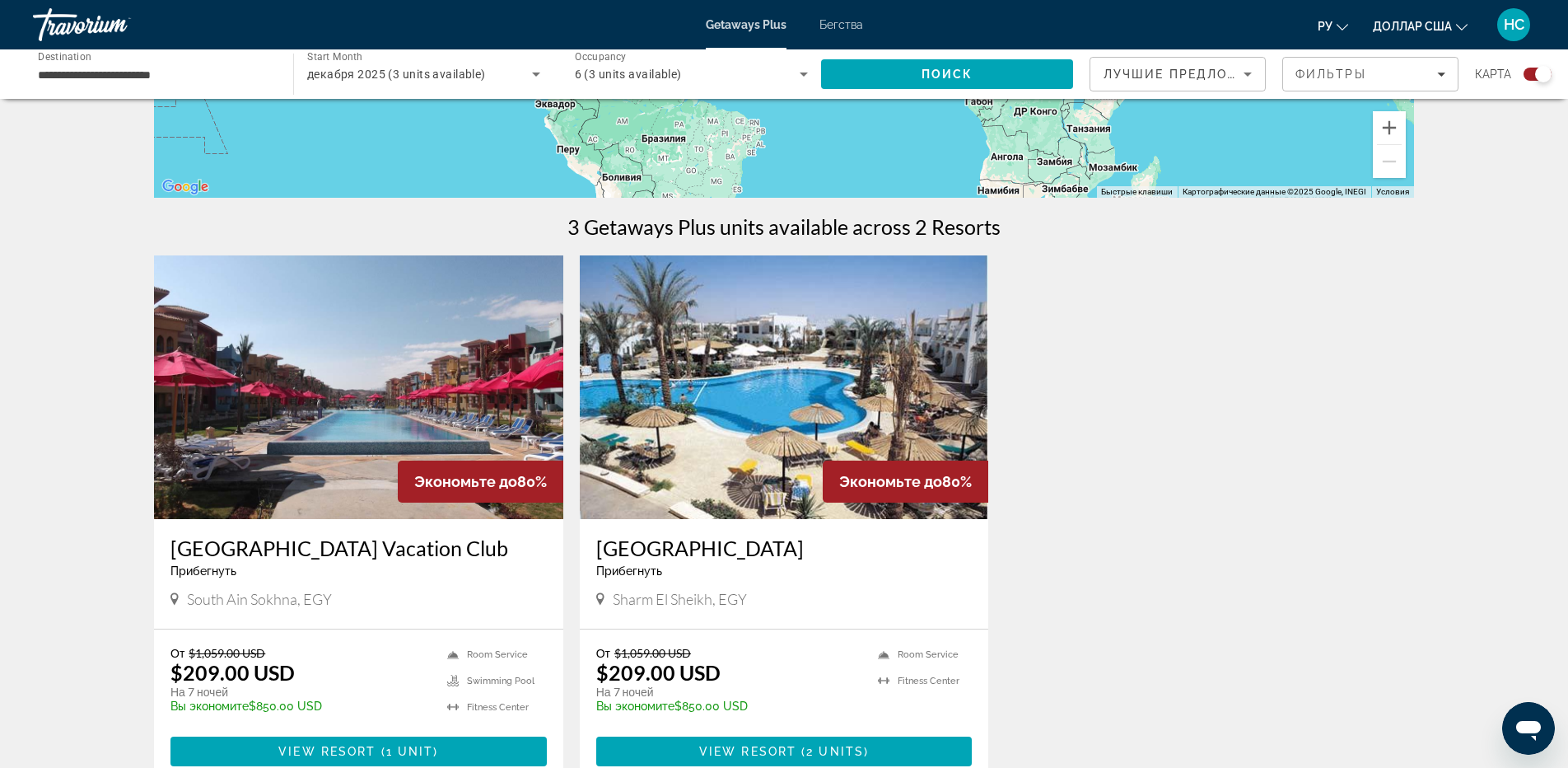
scroll to position [494, 0]
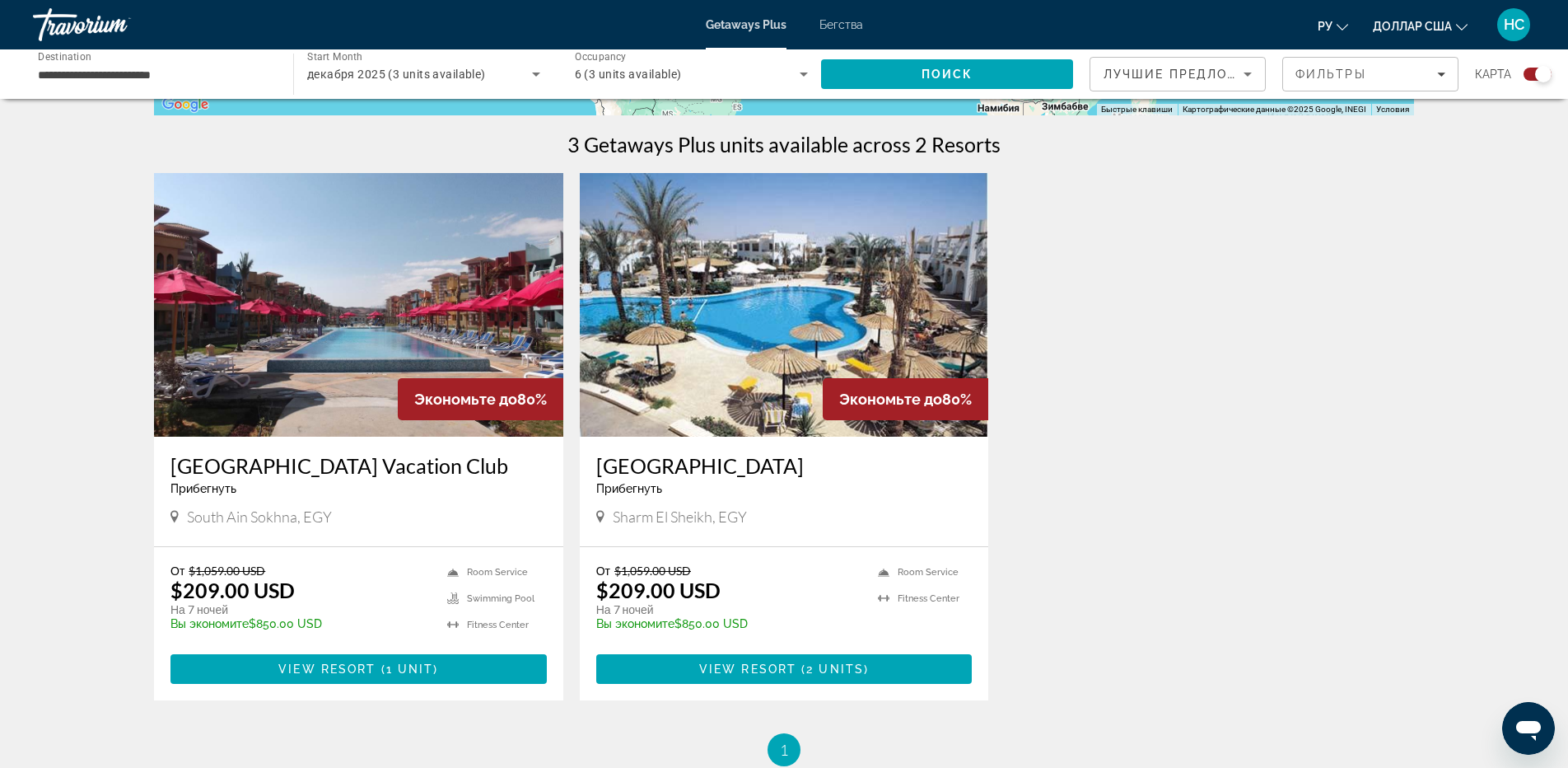
click at [386, 286] on img "Основное содержание" at bounding box center [358, 305] width 410 height 264
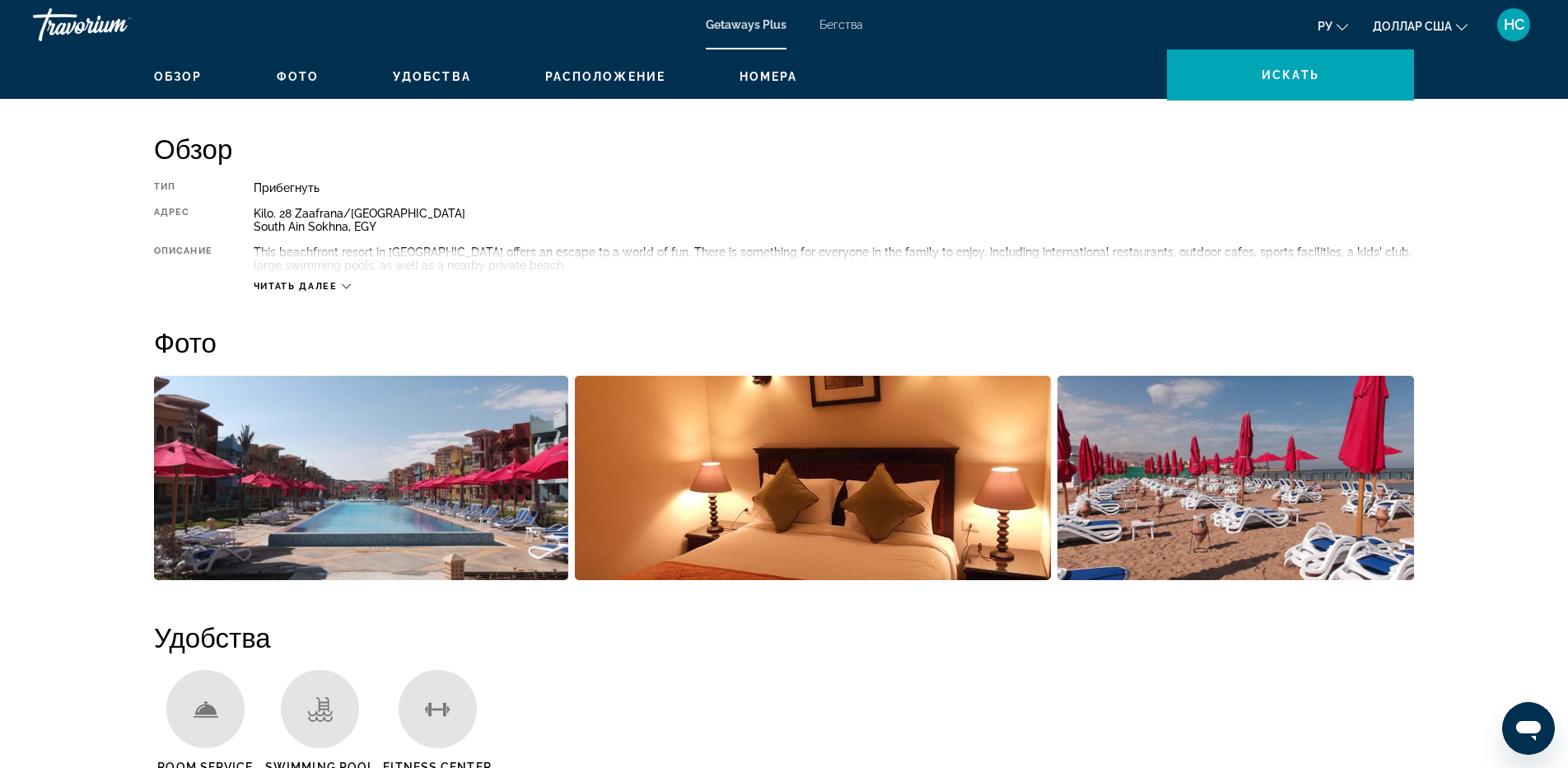
scroll to position [576, 0]
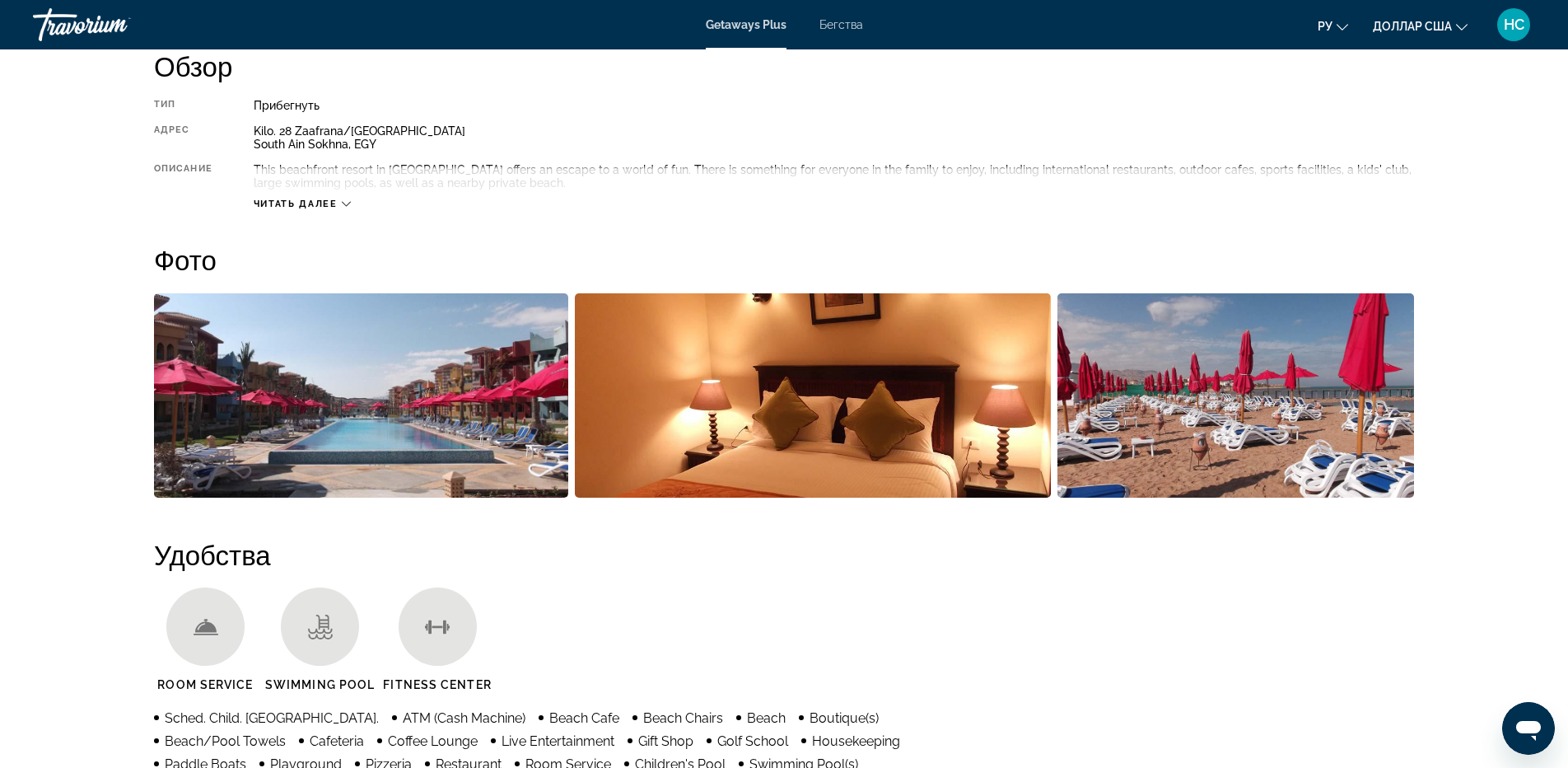
click at [316, 203] on span "Читать далее" at bounding box center [296, 204] width 84 height 11
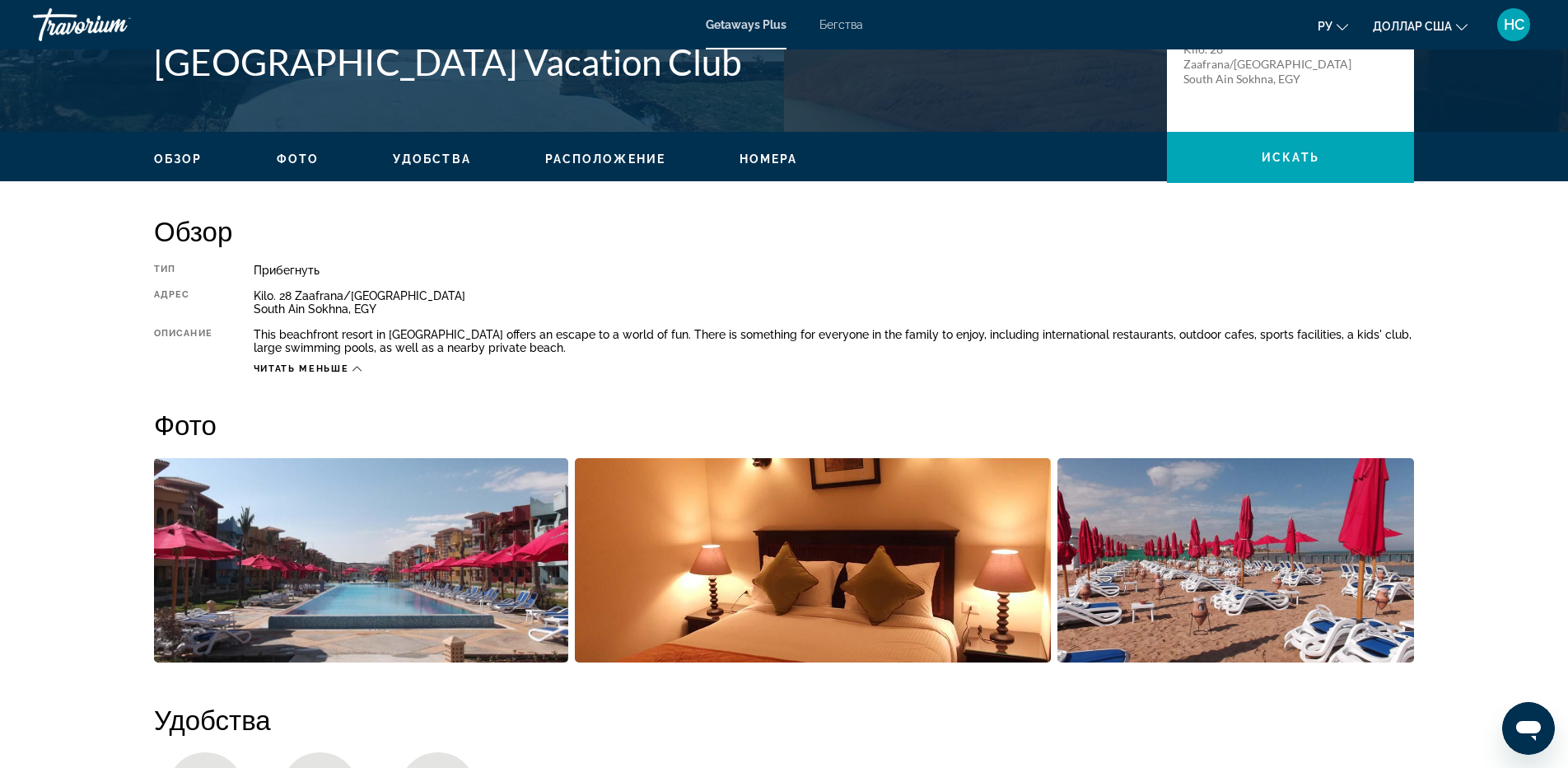
scroll to position [329, 0]
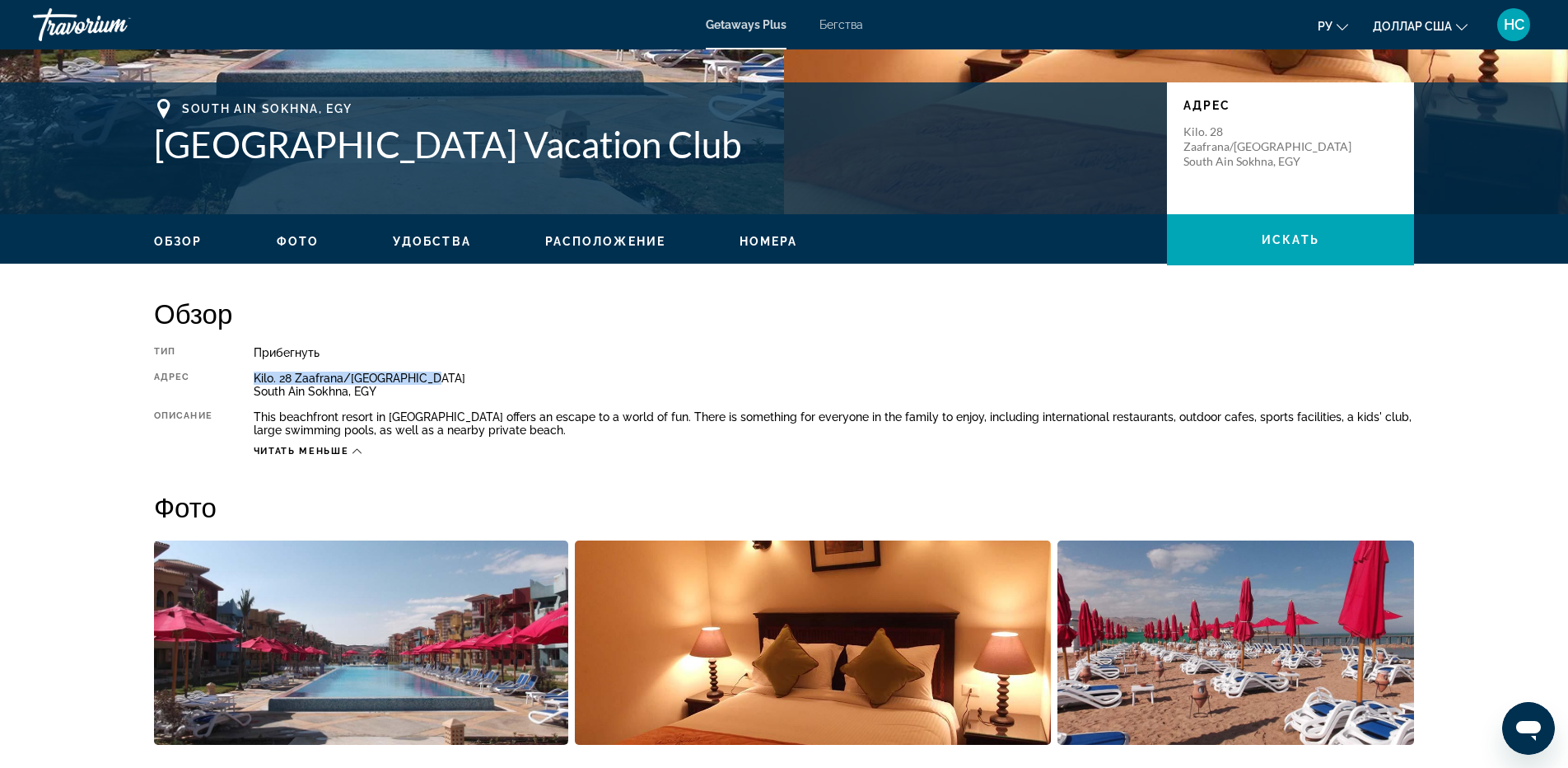
drag, startPoint x: 440, startPoint y: 376, endPoint x: 241, endPoint y: 373, distance: 199.0
click at [241, 373] on div "Тип Прибегнуть Все включено Нет «все включено» [PERSON_NAME]. 28 Zaafrana/[GEOG…" at bounding box center [784, 401] width 1261 height 111
copy div "Kilo. 28 Zaafrana/[GEOGRAPHIC_DATA]"
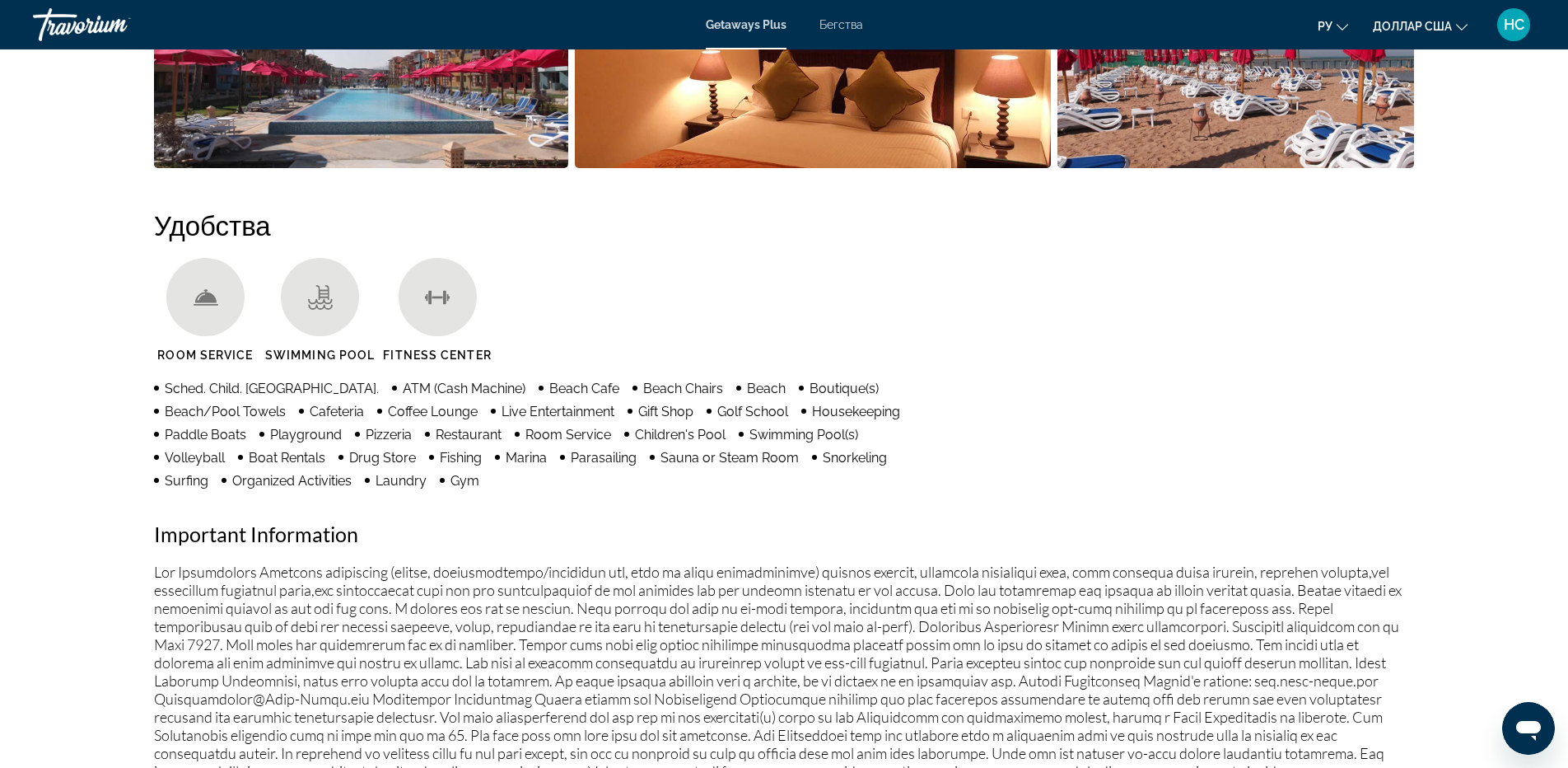
scroll to position [988, 0]
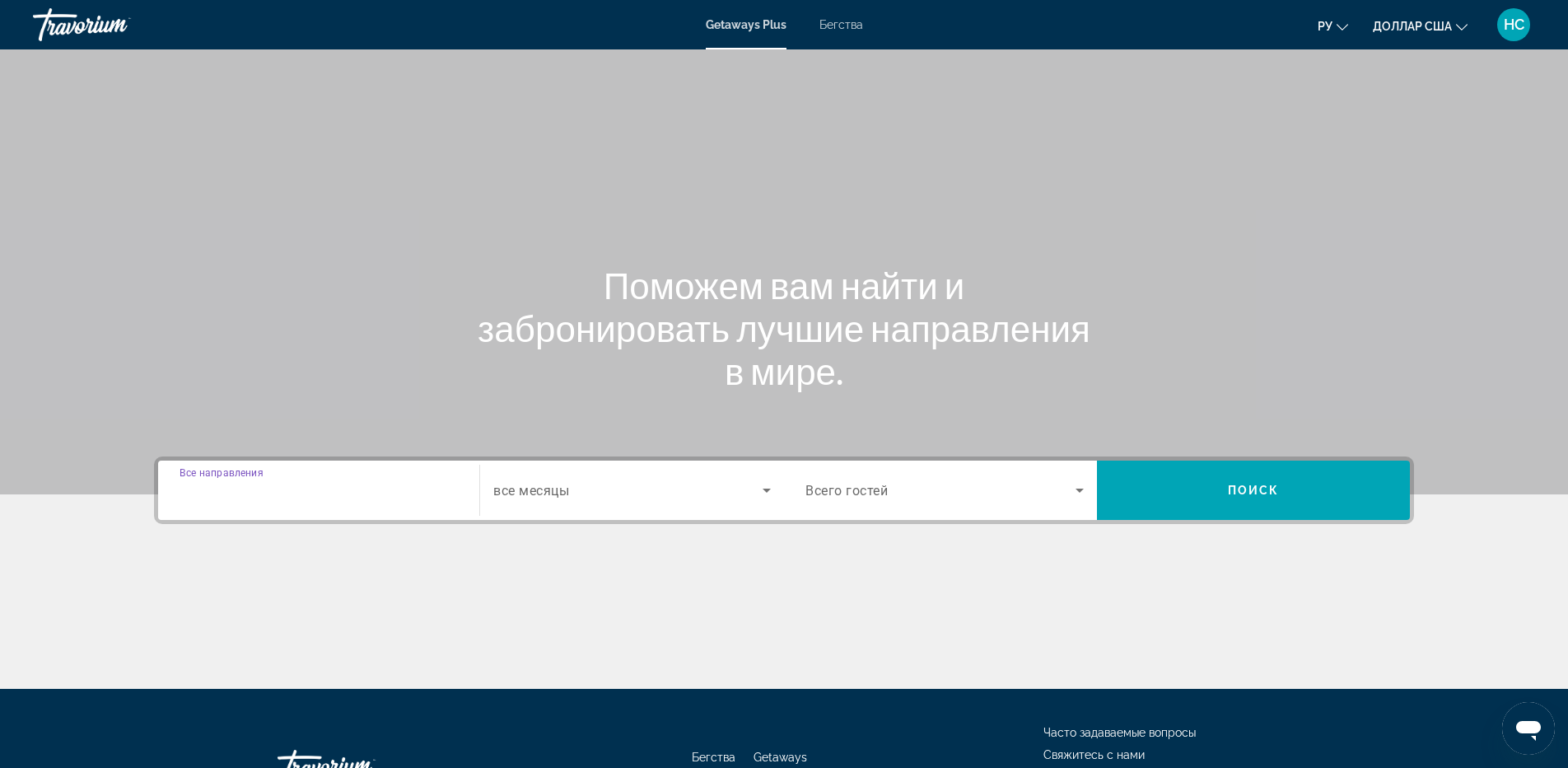
click at [358, 491] on input "Destination Все направления" at bounding box center [318, 491] width 278 height 20
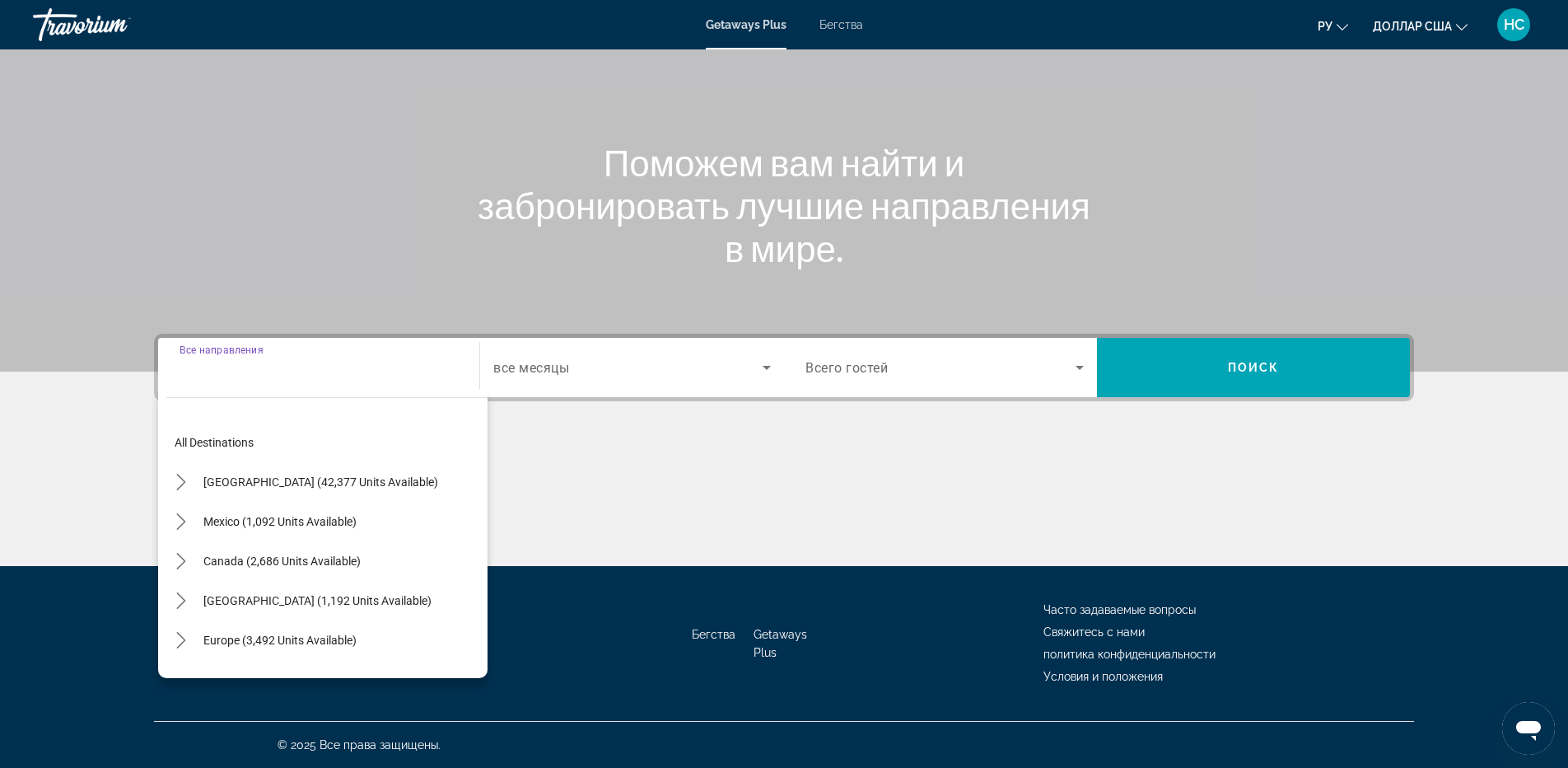
scroll to position [267, 0]
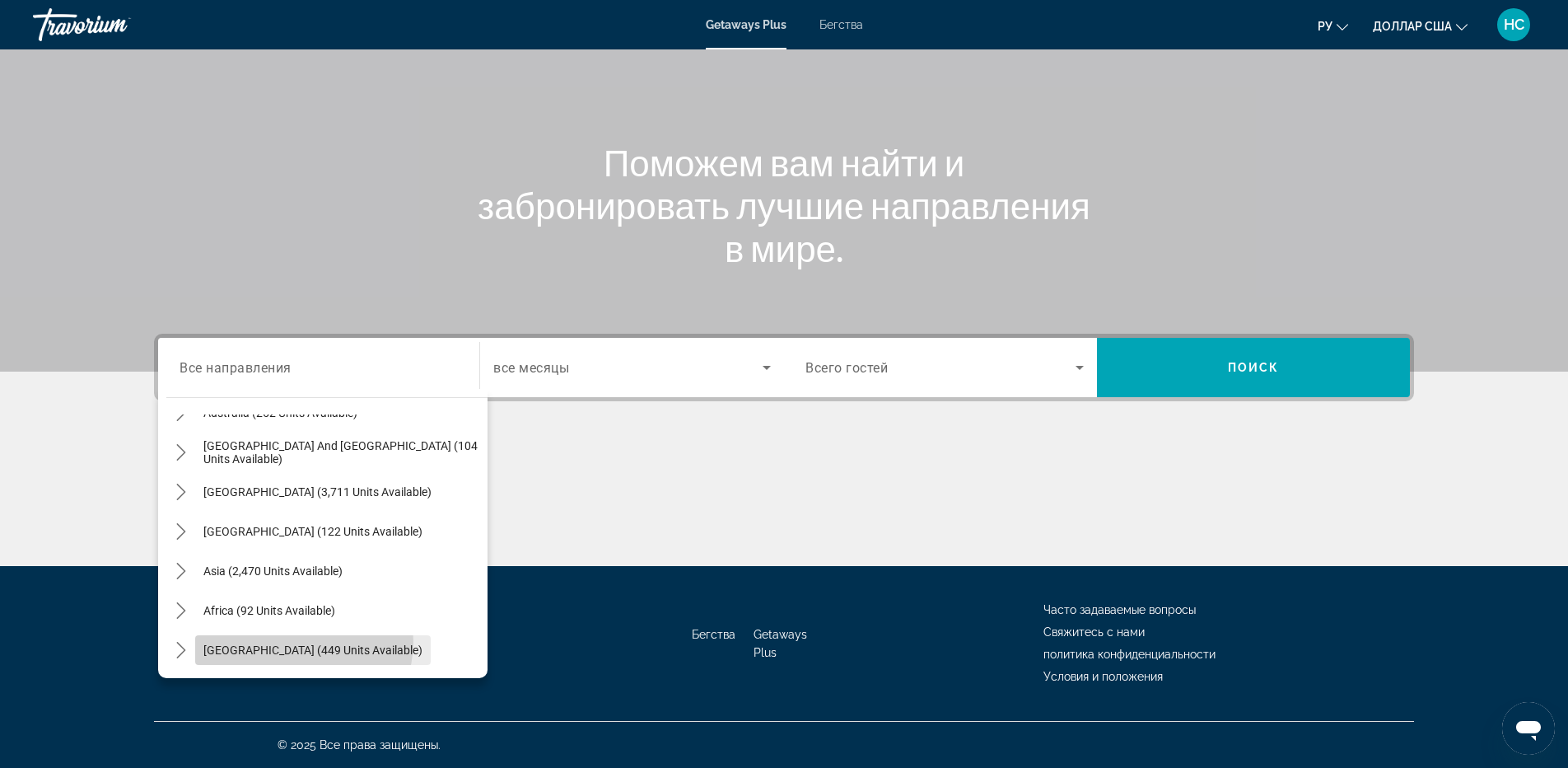
click at [303, 642] on span "Select destination: Middle East (449 units available)" at bounding box center [312, 649] width 235 height 39
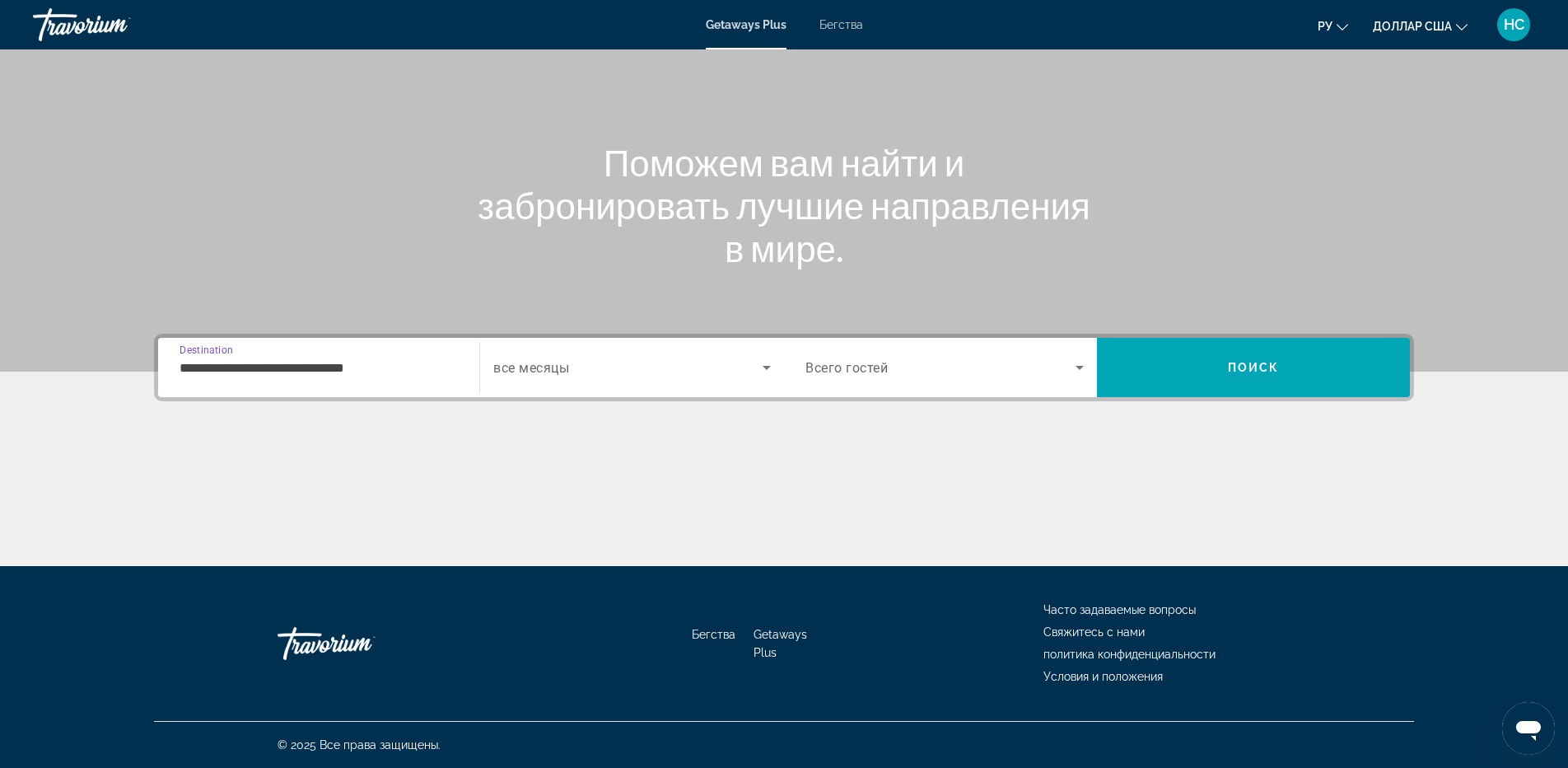
click at [334, 369] on input "**********" at bounding box center [318, 369] width 278 height 20
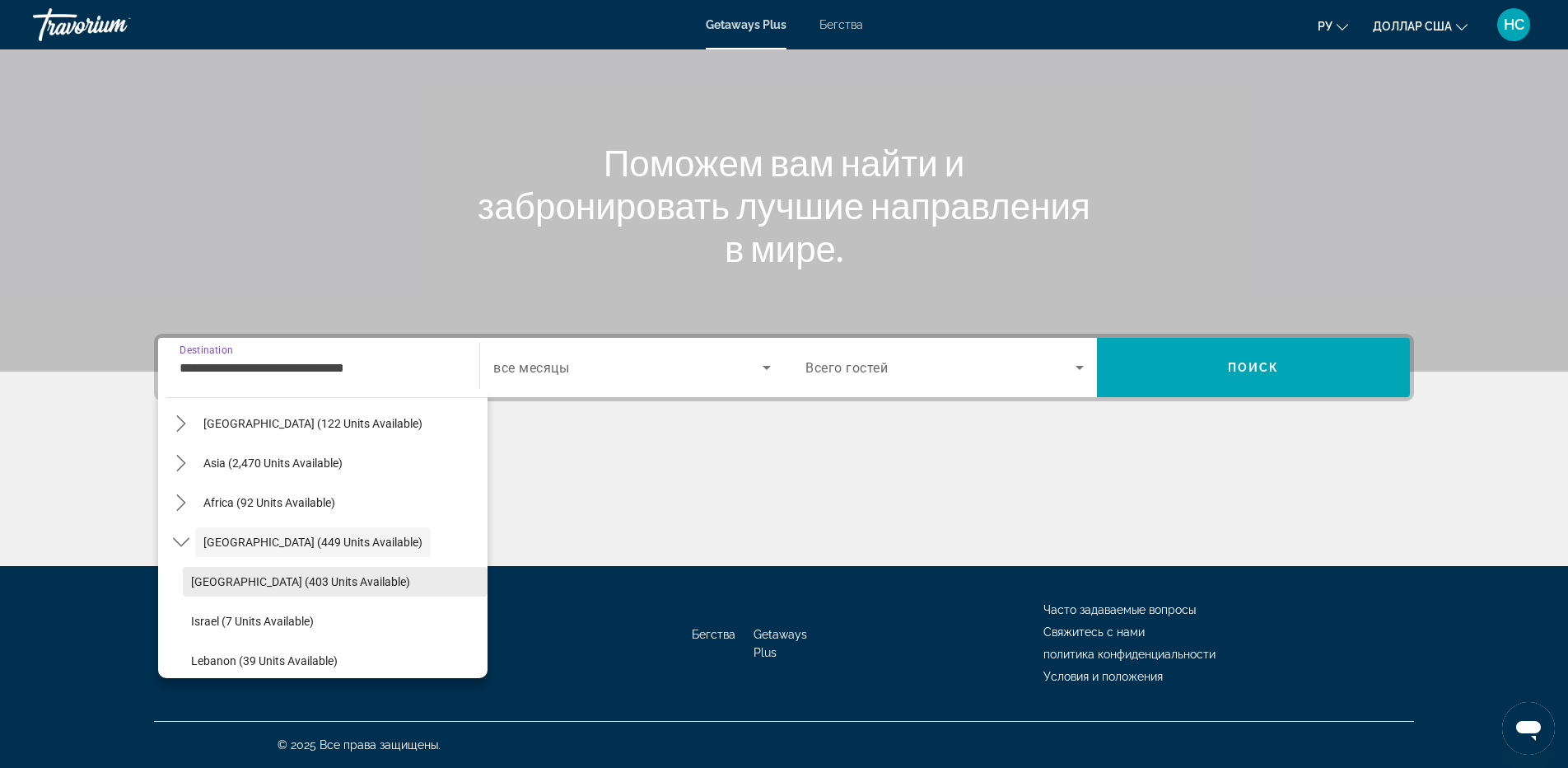
scroll to position [385, 0]
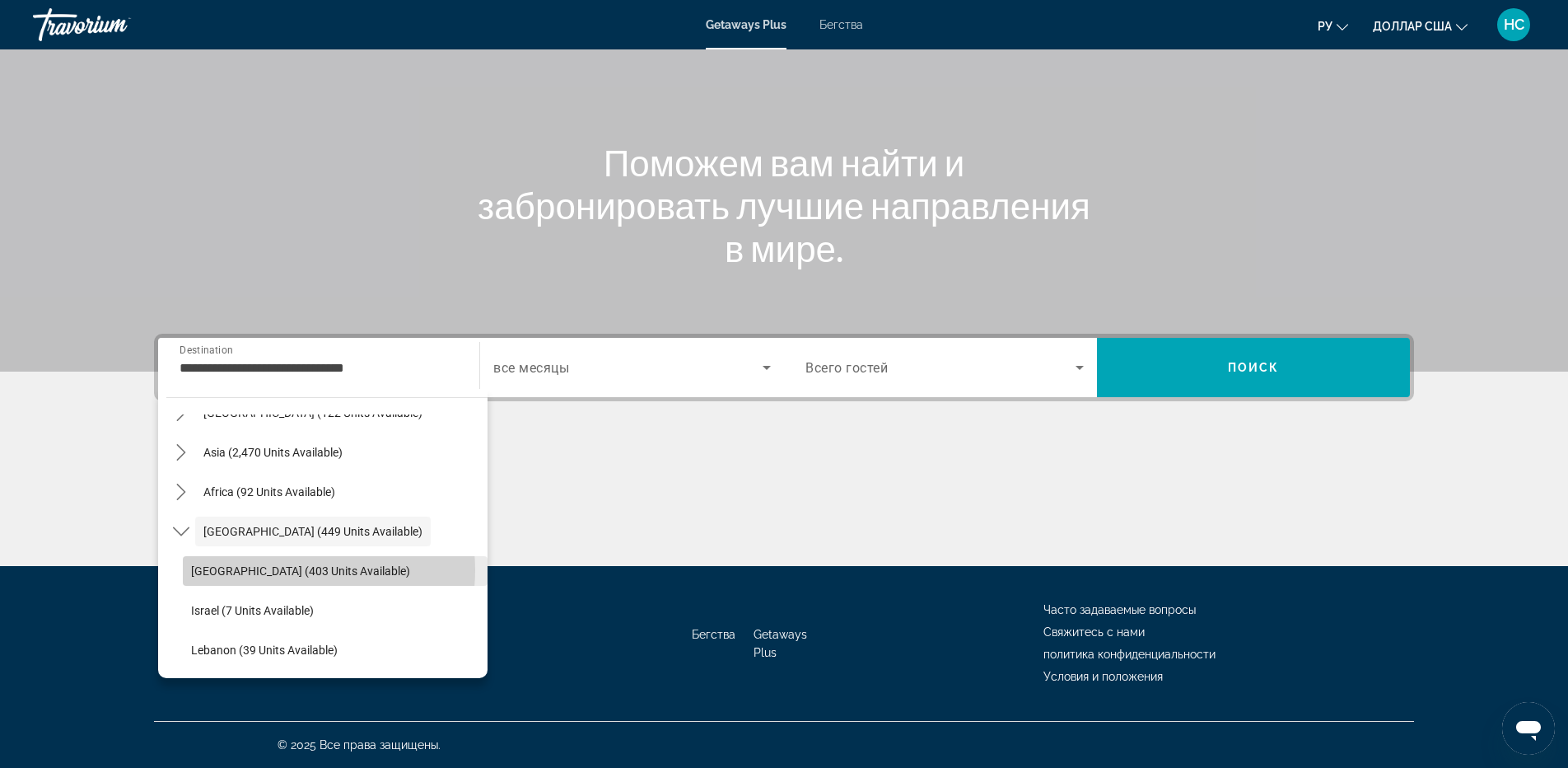
click at [287, 570] on span "[GEOGRAPHIC_DATA] (403 units available)" at bounding box center [301, 571] width 219 height 13
type input "**********"
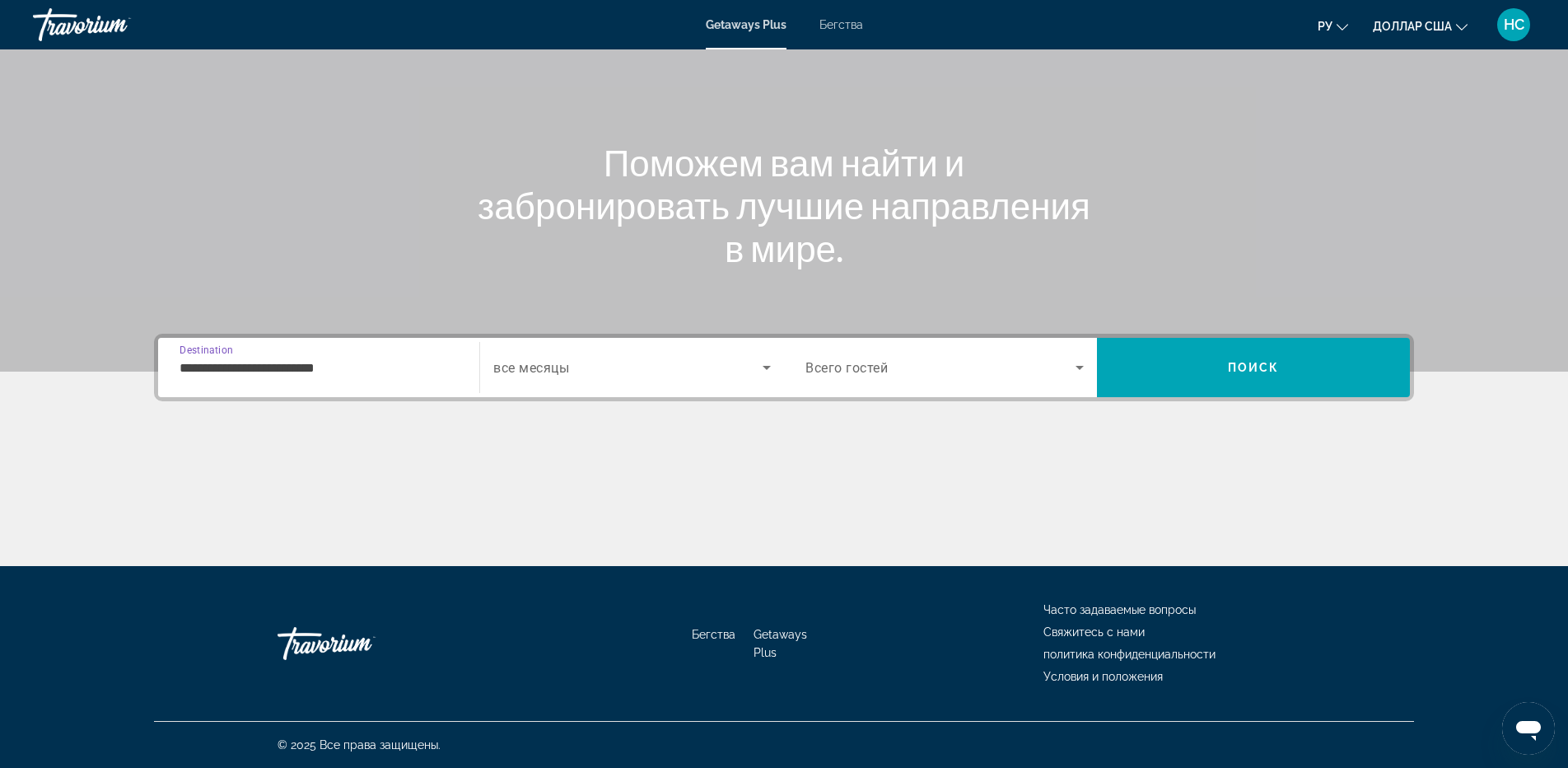
click at [605, 358] on span "Search widget" at bounding box center [628, 368] width 270 height 20
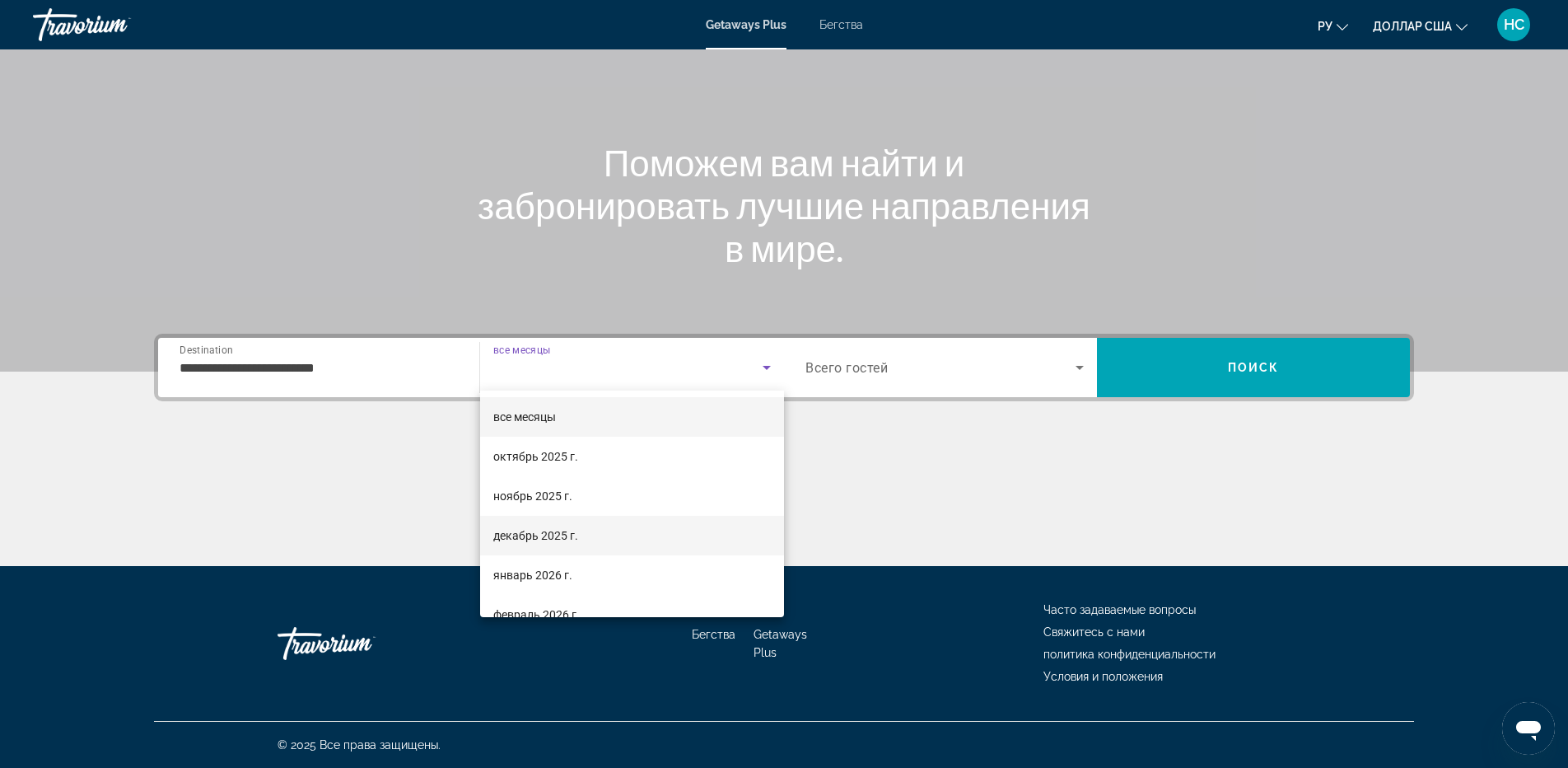
click at [557, 533] on font "декабрь 2025 г." at bounding box center [535, 535] width 85 height 13
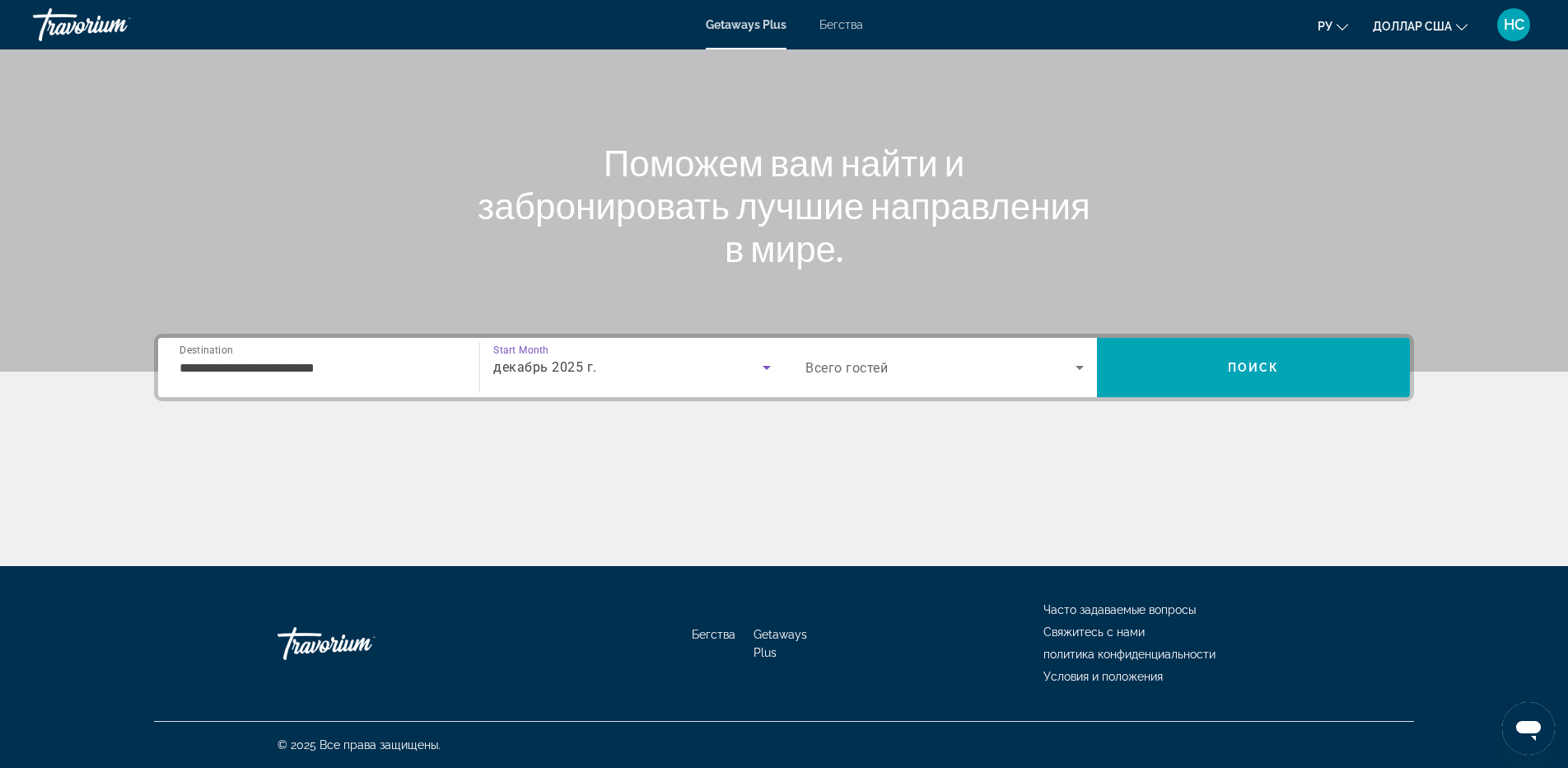
click at [899, 355] on div "Search widget" at bounding box center [945, 367] width 278 height 46
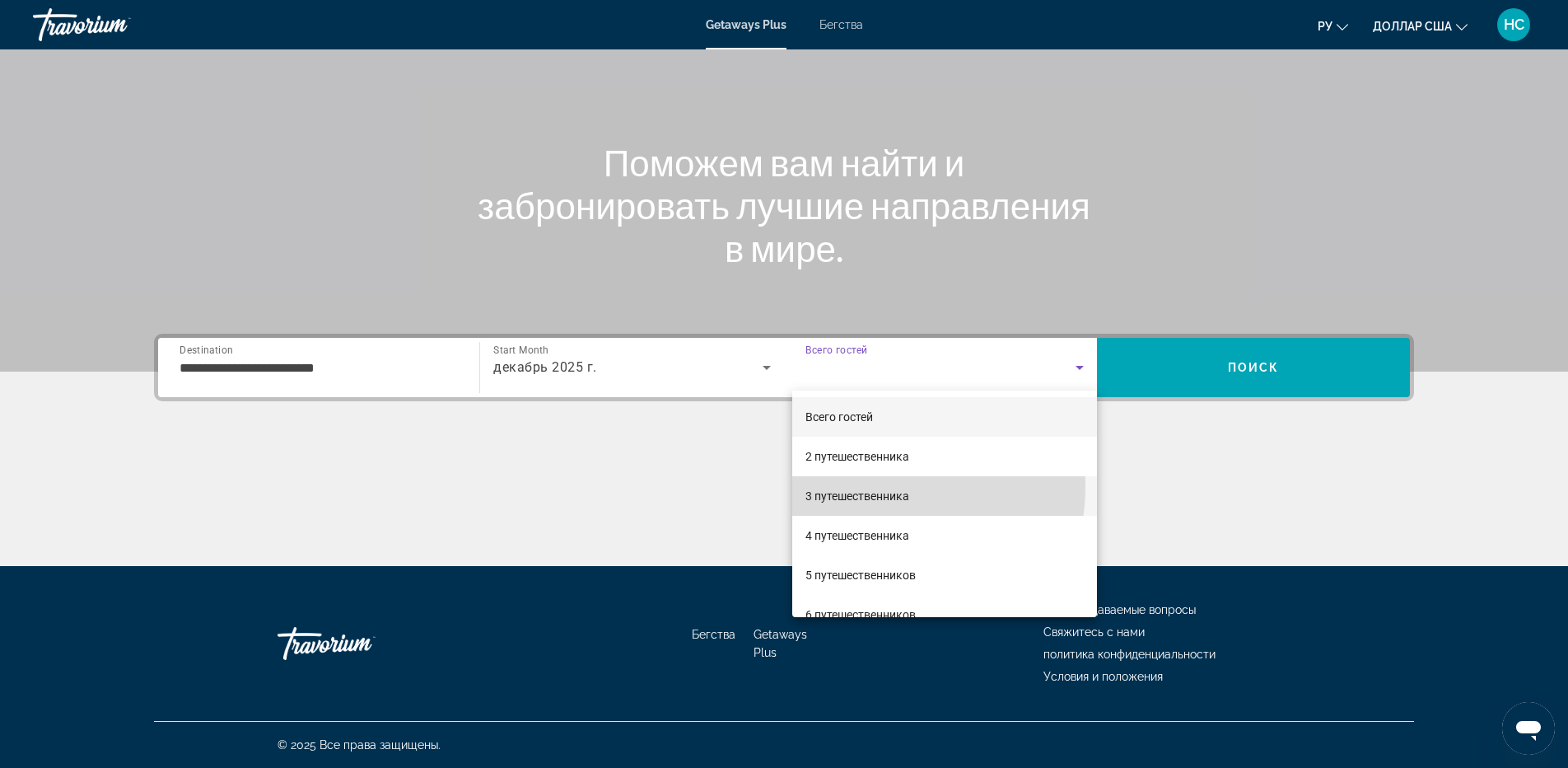
click at [874, 487] on span "3 путешественника" at bounding box center [858, 496] width 104 height 20
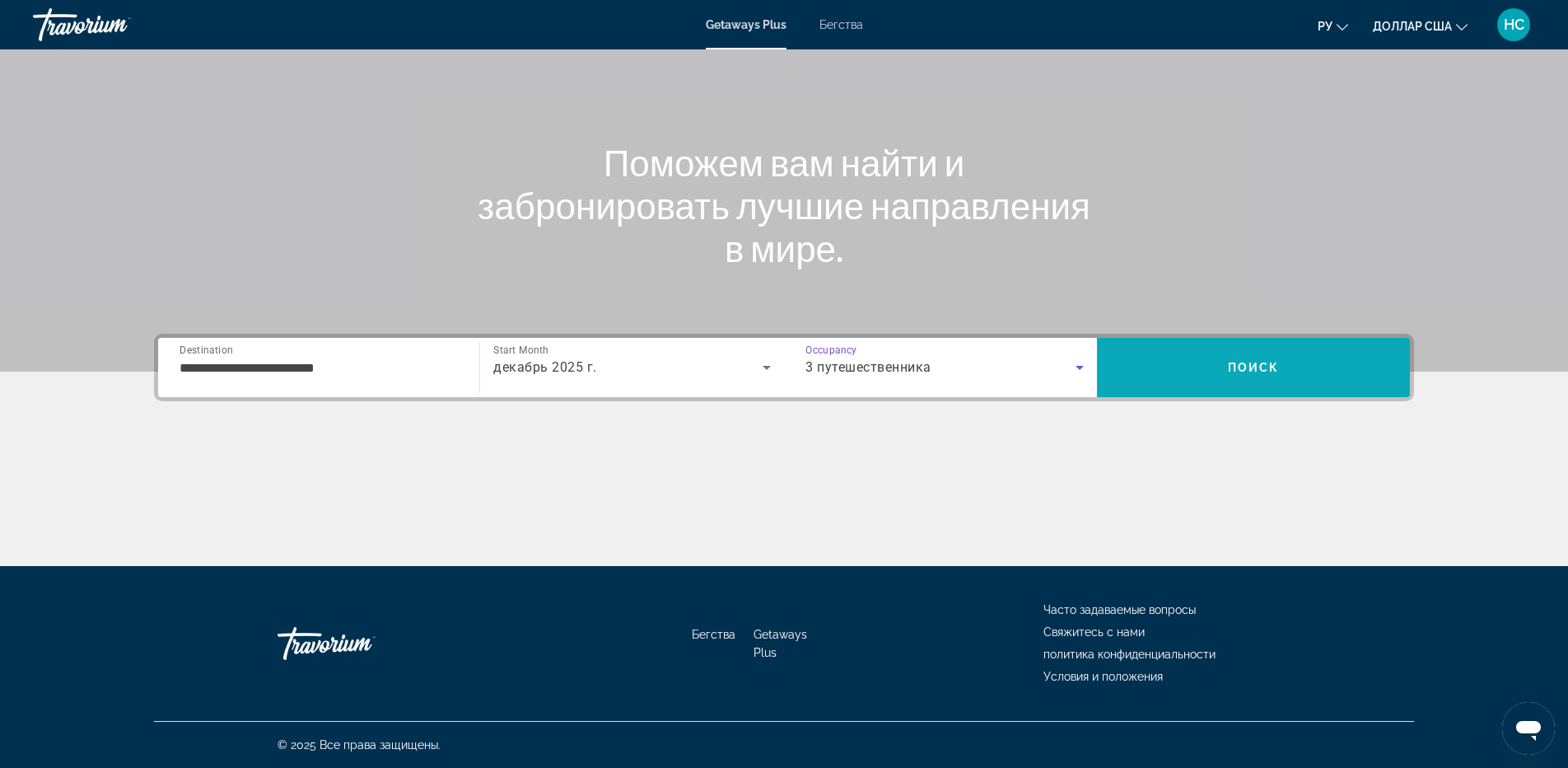
click at [1220, 384] on span "Search" at bounding box center [1254, 367] width 313 height 39
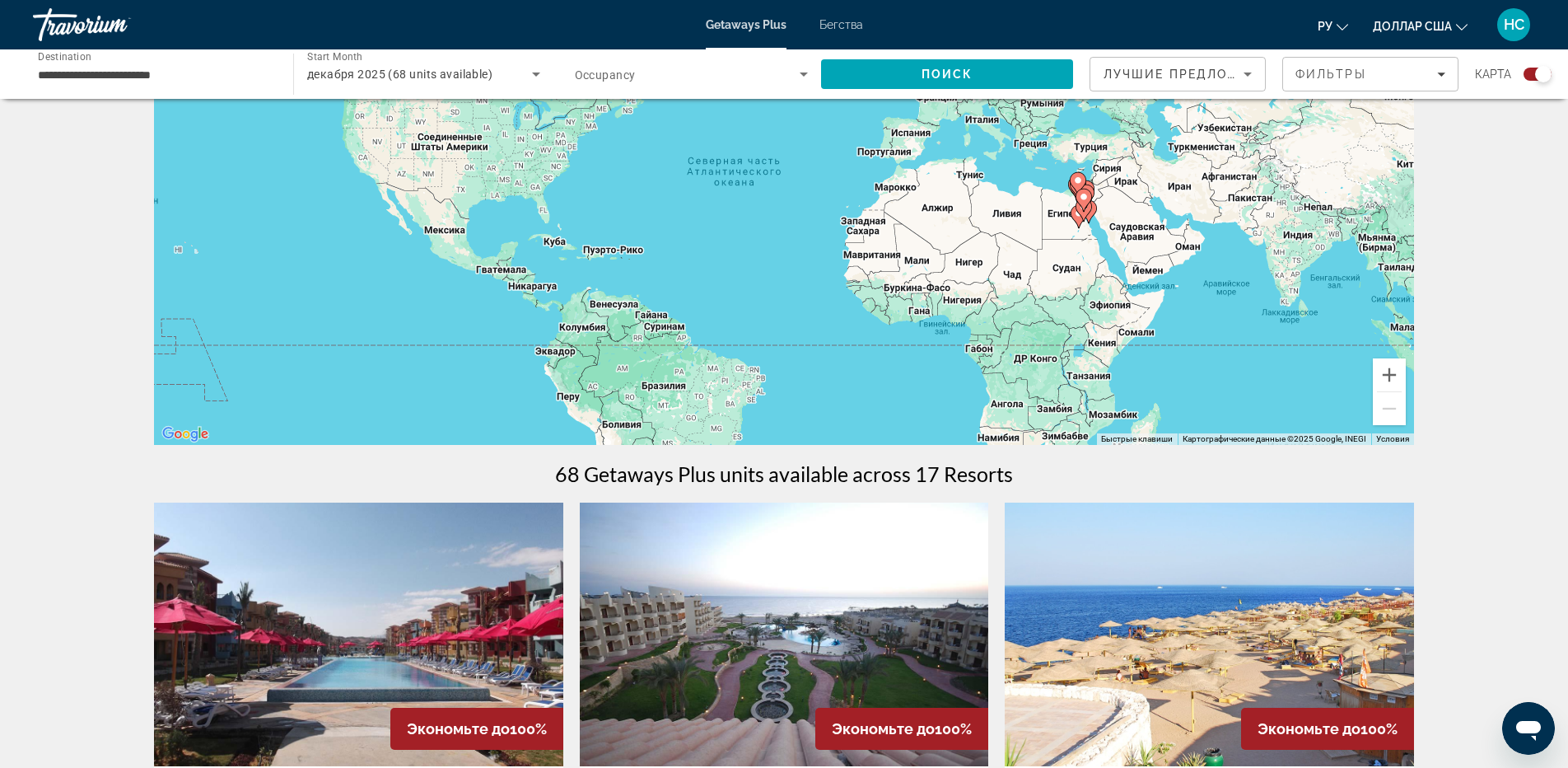
scroll to position [494, 0]
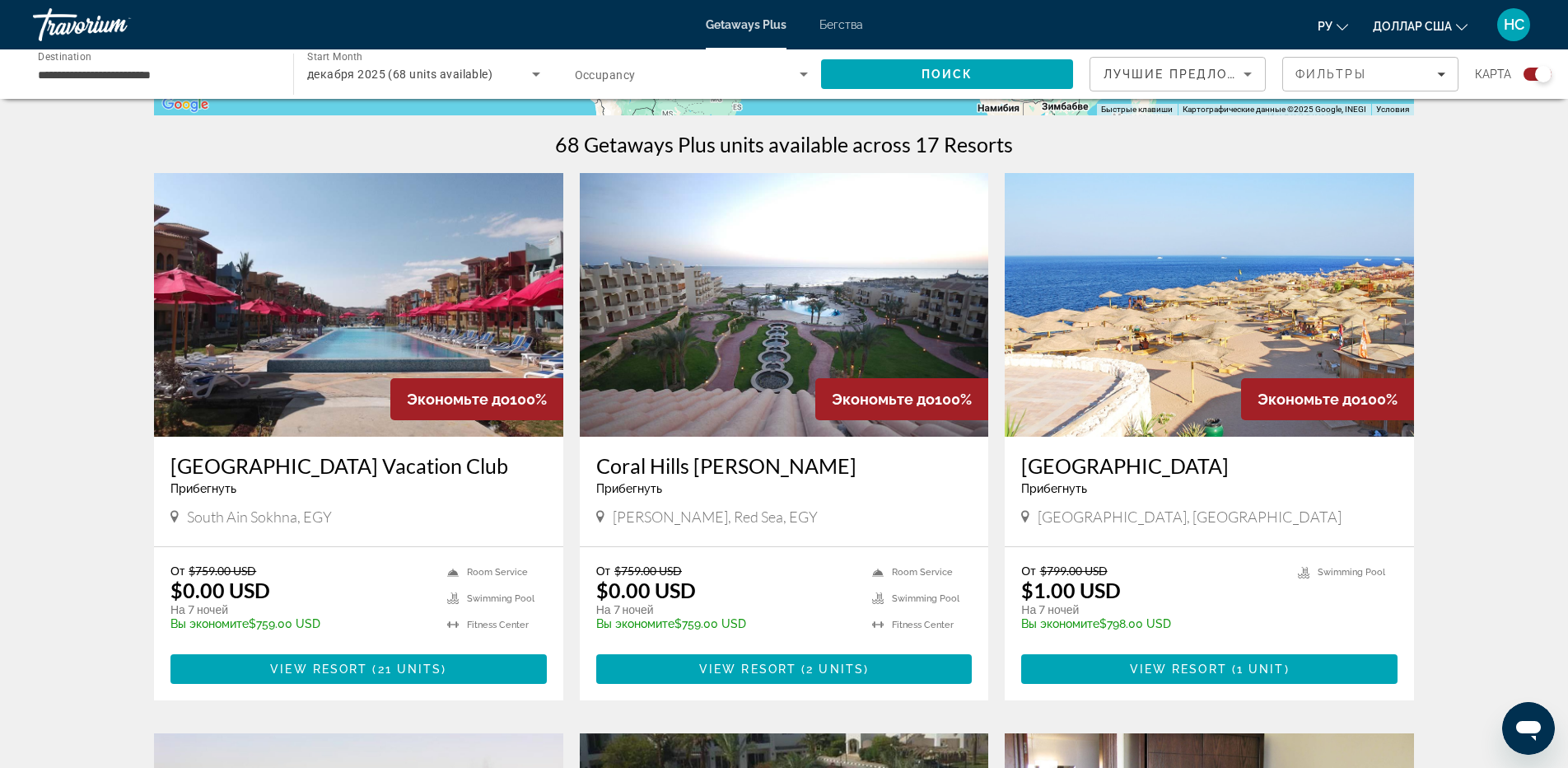
click at [804, 332] on img "Основное содержание" at bounding box center [784, 305] width 410 height 264
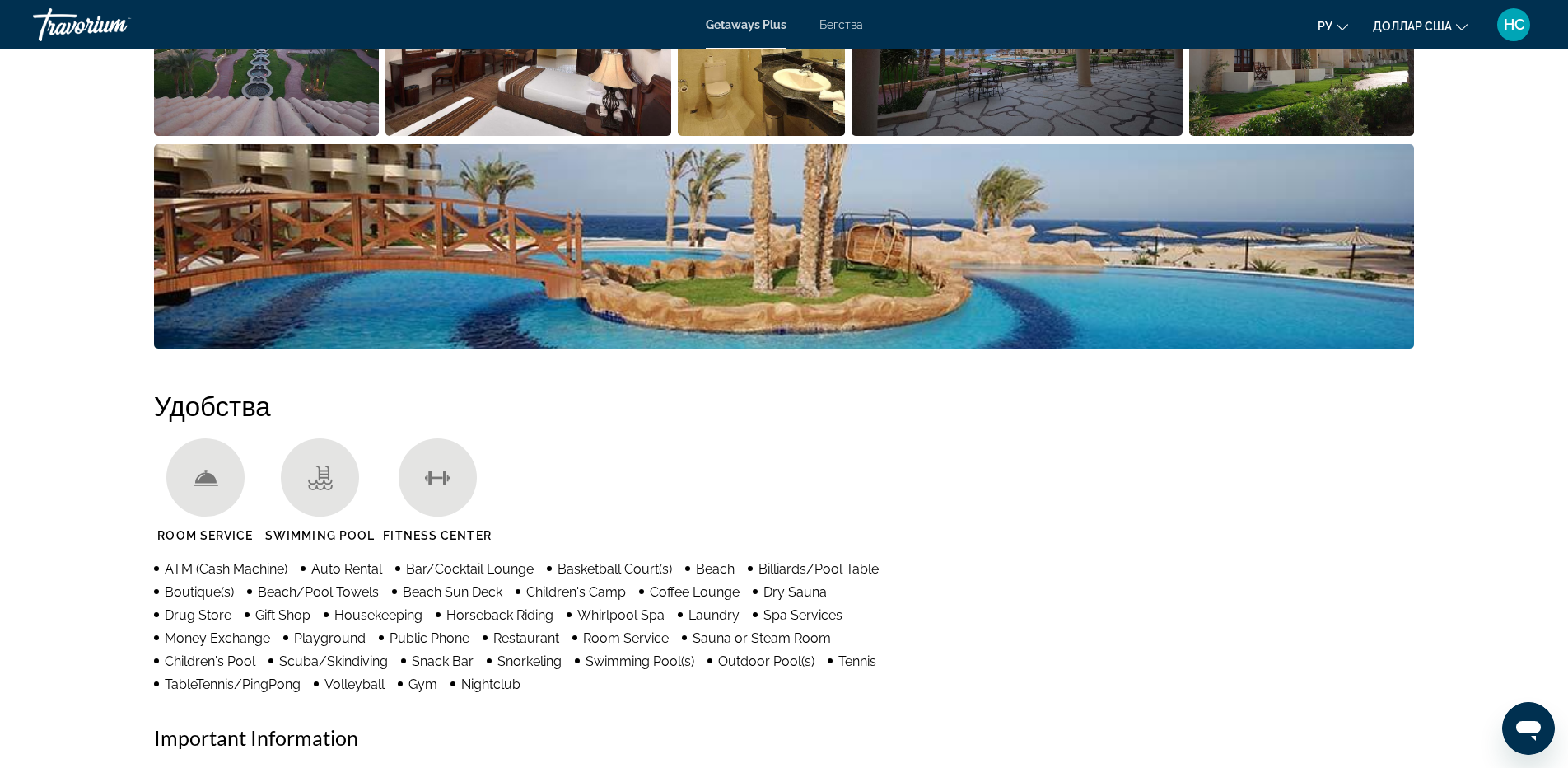
scroll to position [471, 0]
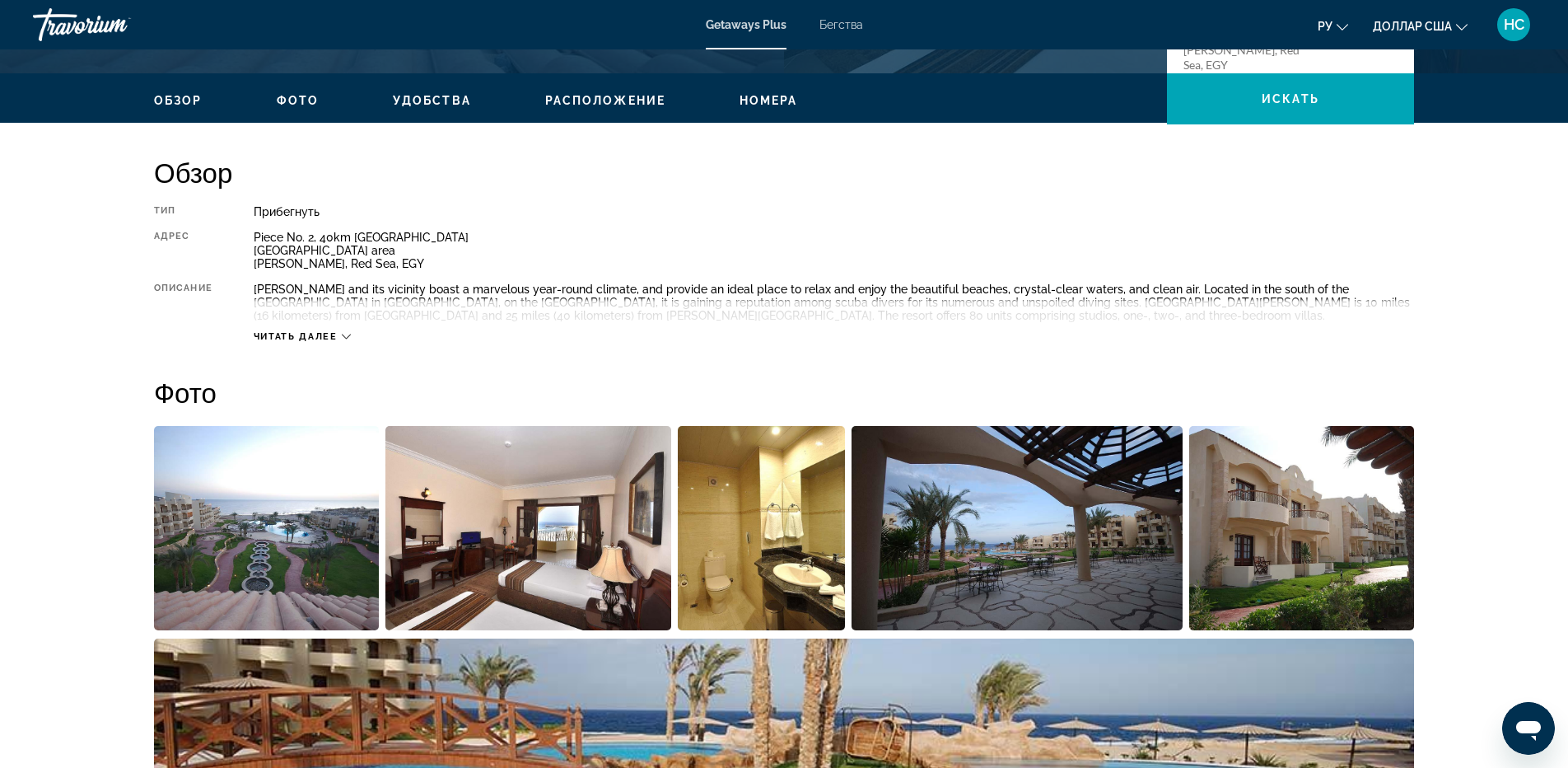
click at [333, 331] on span "Читать далее" at bounding box center [296, 336] width 84 height 11
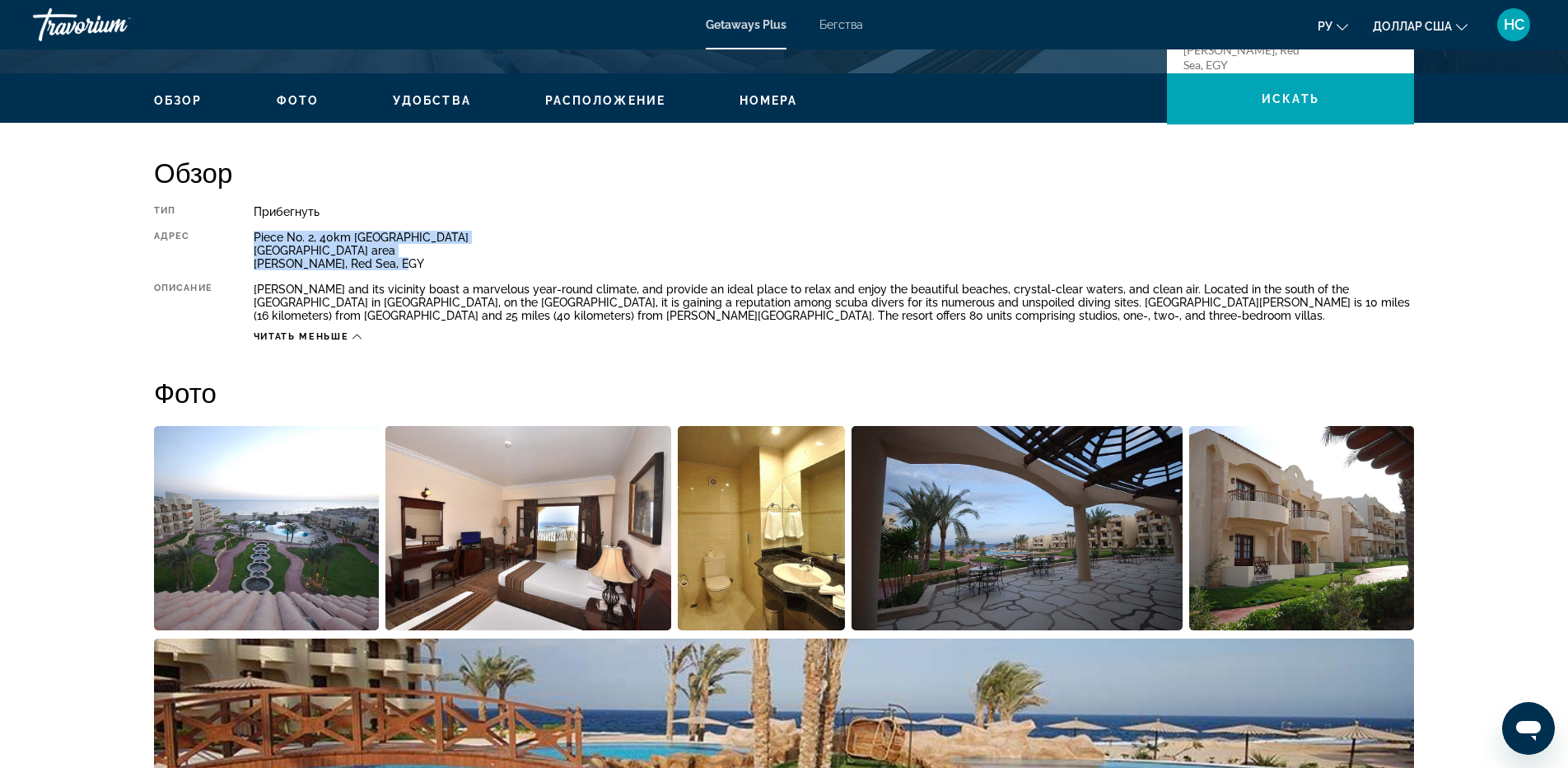
drag, startPoint x: 255, startPoint y: 234, endPoint x: 412, endPoint y: 266, distance: 160.2
click at [412, 266] on div "Piece No. 2, 40km [GEOGRAPHIC_DATA] [GEOGRAPHIC_DATA] area [PERSON_NAME], [GEOG…" at bounding box center [834, 250] width 1161 height 39
copy div "Piece No. 2, 40km [GEOGRAPHIC_DATA] [GEOGRAPHIC_DATA] area [PERSON_NAME], [GEOG…"
